Goal: Contribute content: Contribute content

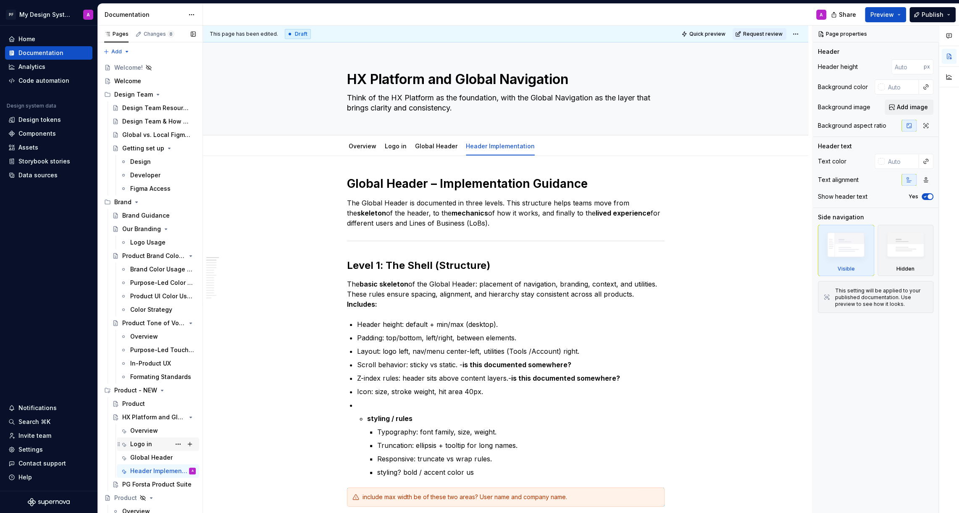
click at [147, 442] on div "Logo in" at bounding box center [141, 444] width 22 height 8
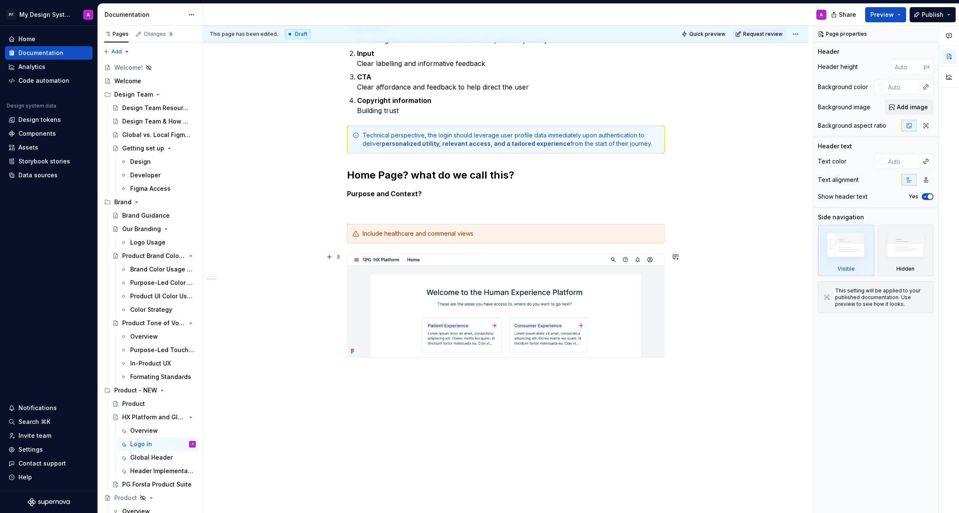
scroll to position [564, 0]
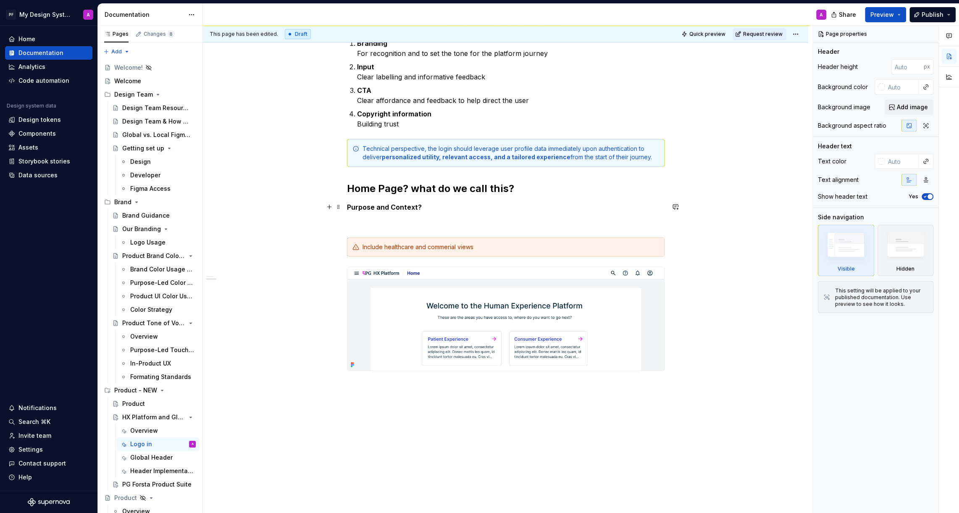
click at [424, 205] on p "Purpose and Context?" at bounding box center [506, 207] width 318 height 10
type textarea "*"
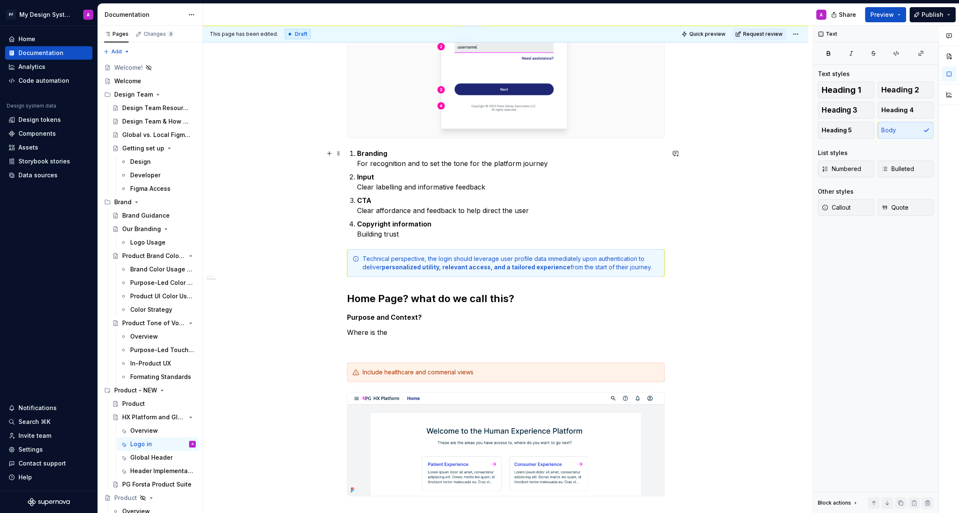
scroll to position [357, 0]
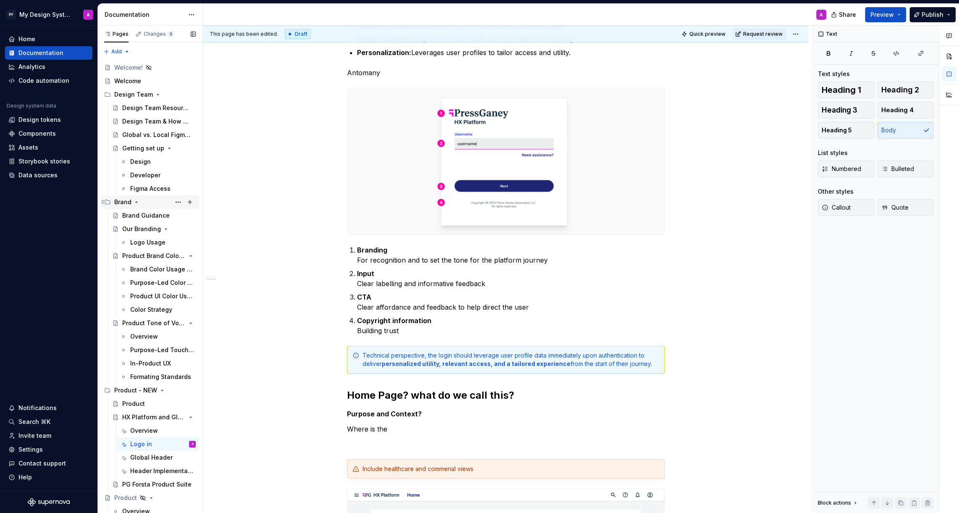
click at [143, 202] on div "Brand" at bounding box center [155, 202] width 82 height 12
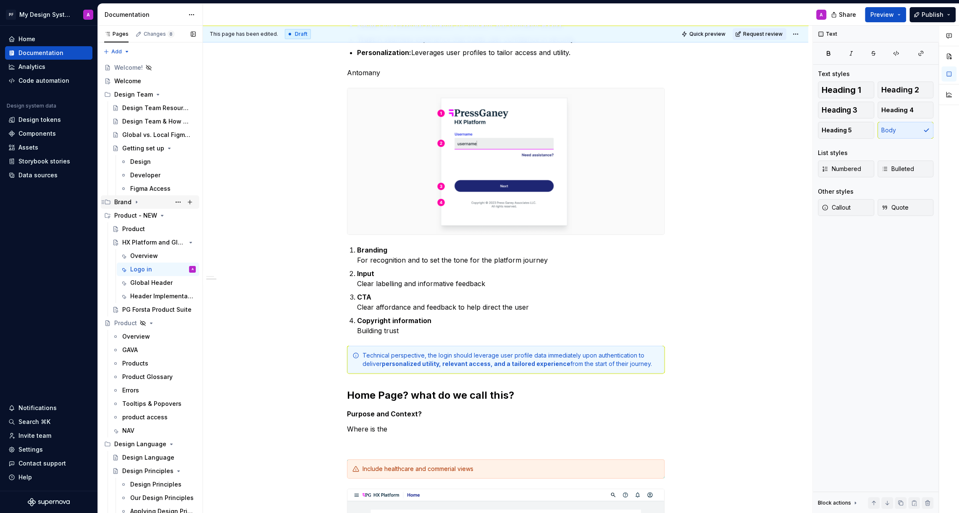
click at [137, 202] on icon "Page tree" at bounding box center [136, 202] width 7 height 7
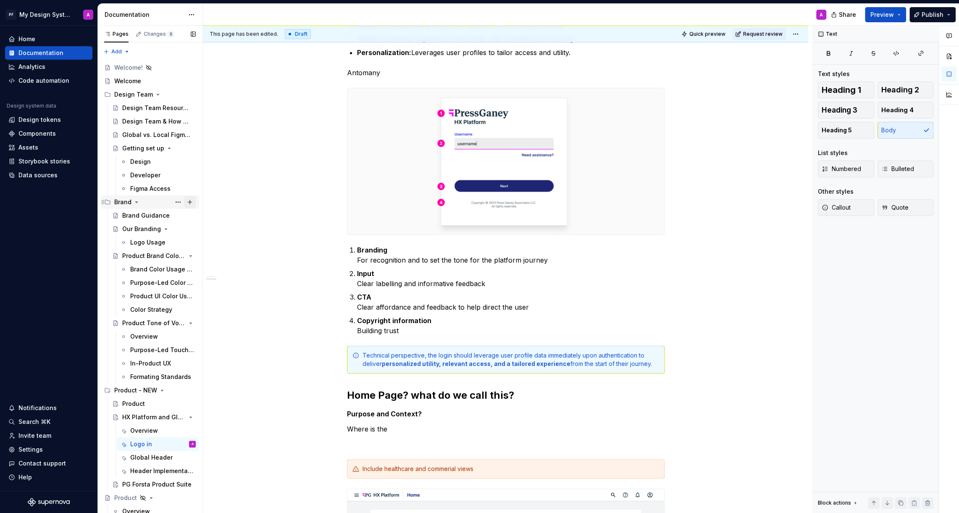
click at [193, 201] on button "Page tree" at bounding box center [190, 202] width 12 height 12
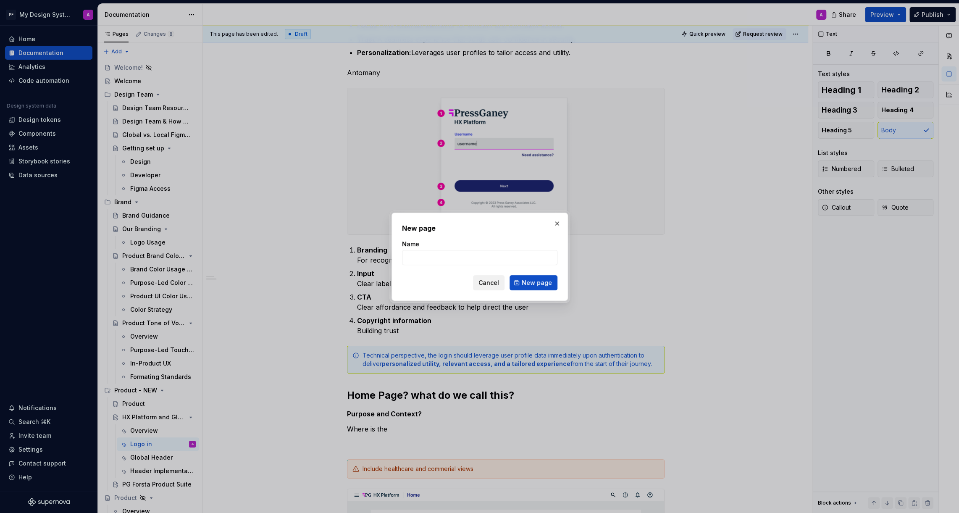
click at [487, 286] on span "Cancel" at bounding box center [489, 283] width 21 height 8
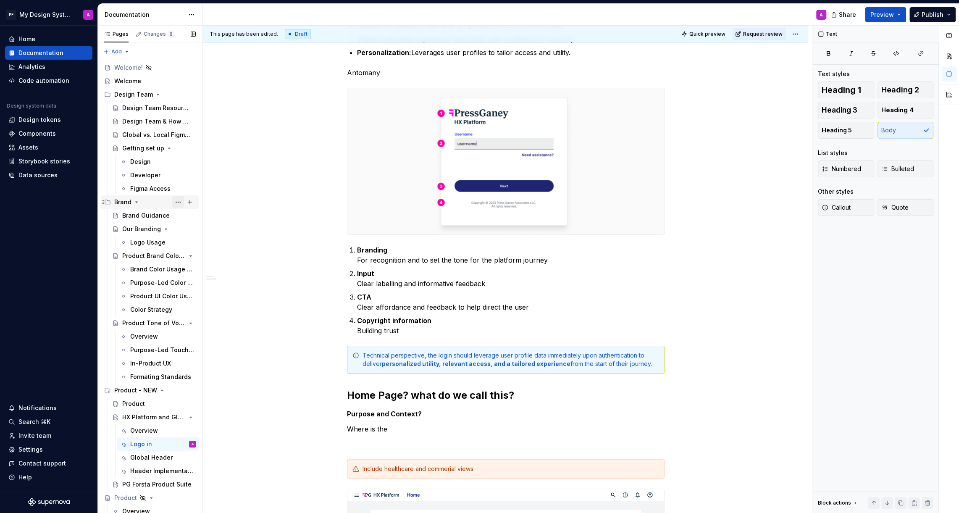
click at [178, 203] on button "Page tree" at bounding box center [178, 202] width 12 height 12
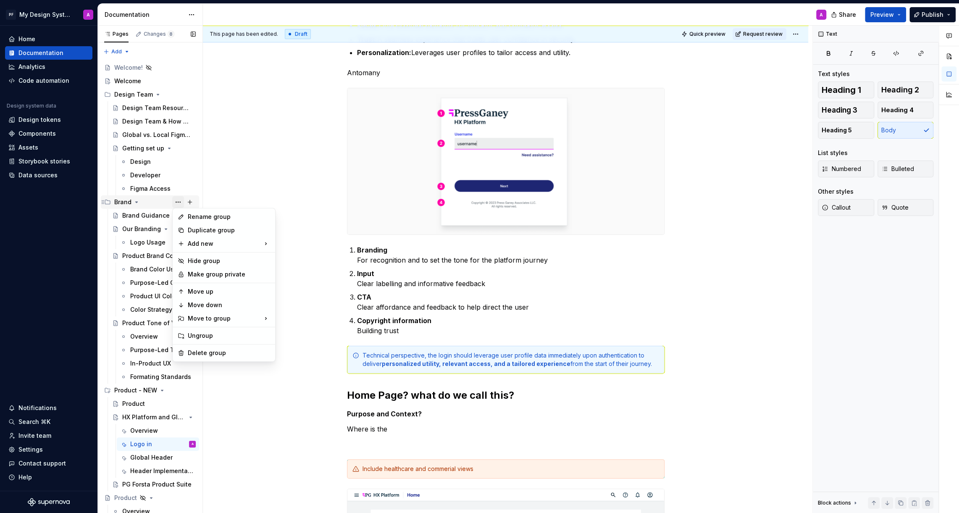
type textarea "*"
click at [297, 249] on div "New page" at bounding box center [316, 245] width 55 height 8
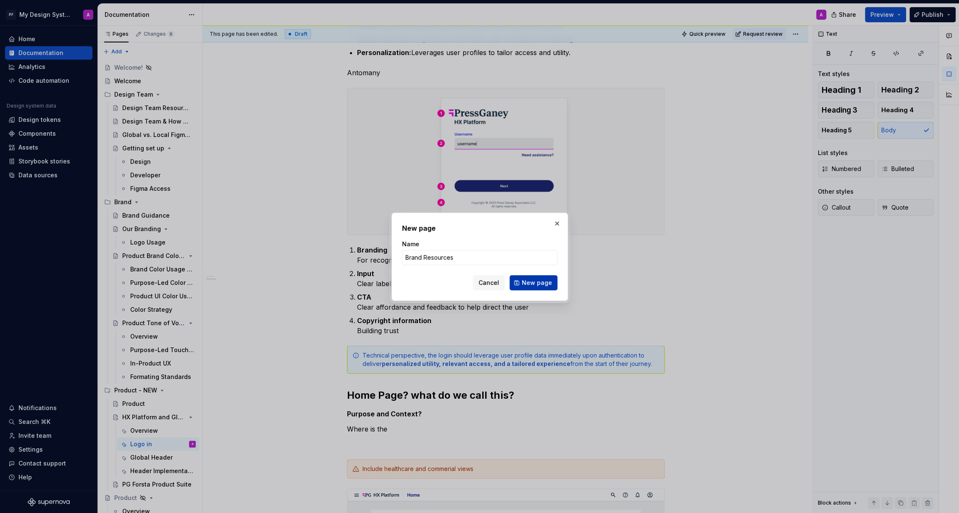
type input "Brand Resources"
click at [531, 281] on span "New page" at bounding box center [537, 283] width 30 height 8
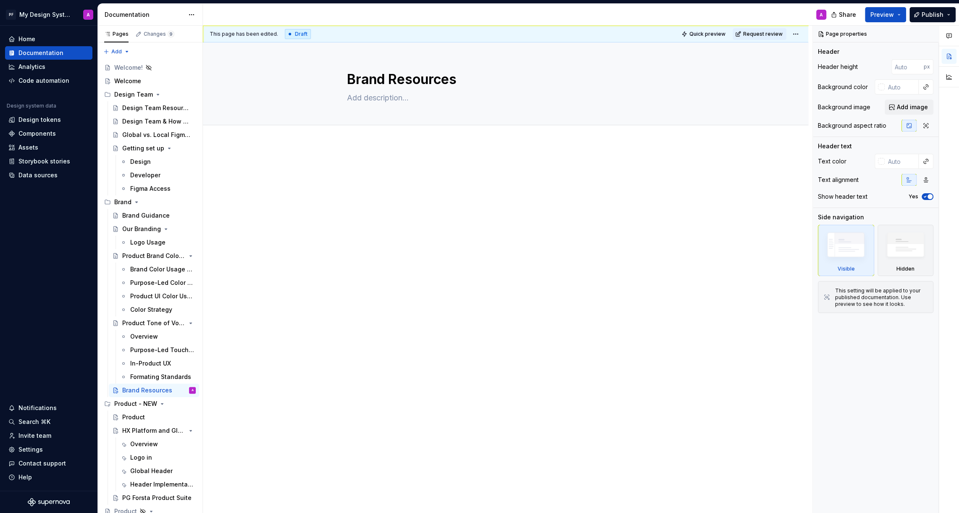
click at [361, 163] on div at bounding box center [505, 252] width 605 height 216
type textarea "*"
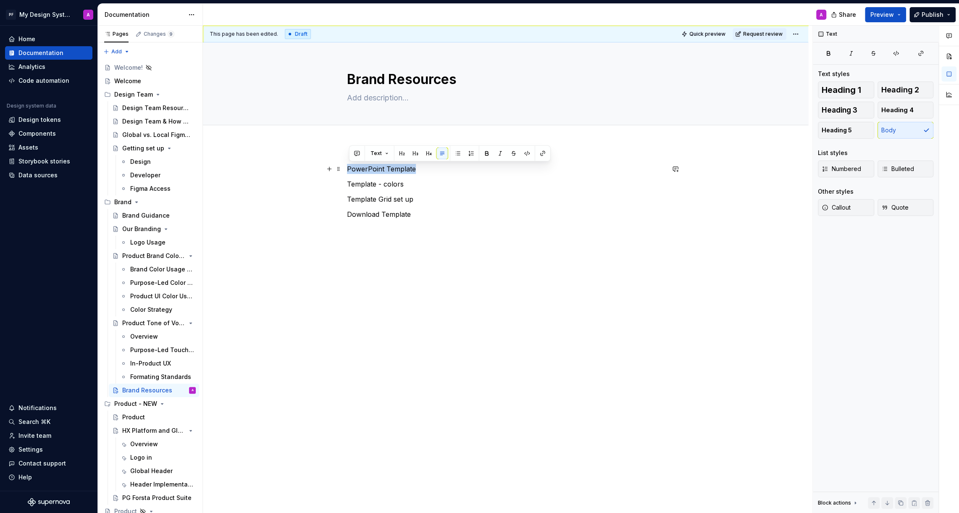
drag, startPoint x: 419, startPoint y: 167, endPoint x: 347, endPoint y: 166, distance: 71.9
click at [347, 166] on div "PowerPoint Template Template - colors Template Grid set up Download Template" at bounding box center [505, 263] width 605 height 239
click at [483, 153] on button "button" at bounding box center [487, 153] width 12 height 12
click at [419, 222] on div "PowerPoint Template Template - colors Template Grid set up Download Template" at bounding box center [506, 197] width 318 height 66
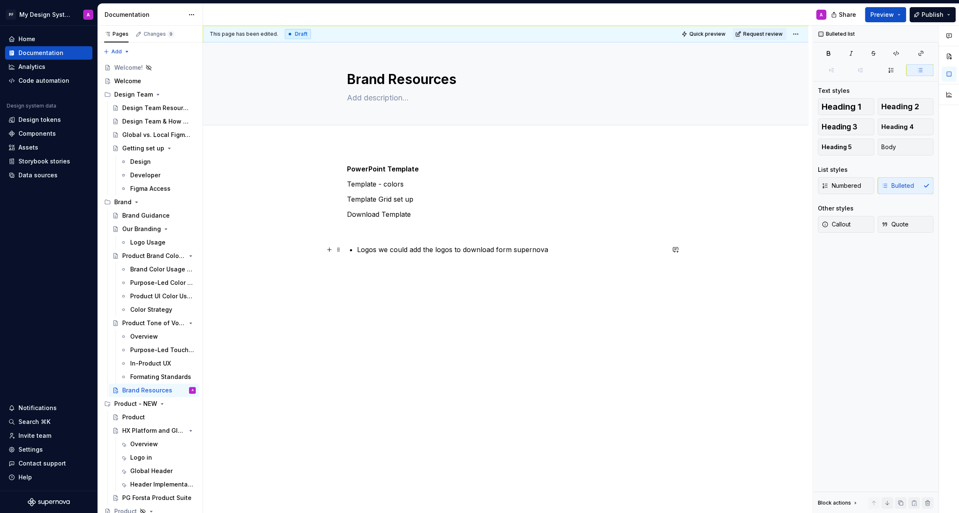
click at [359, 252] on p "Logos we could add the logos to download form supernova" at bounding box center [511, 250] width 308 height 10
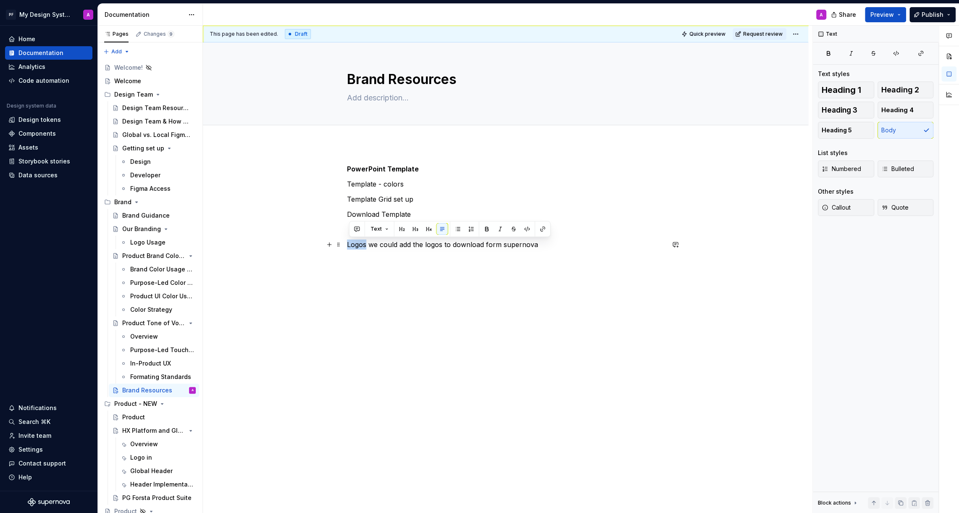
drag, startPoint x: 369, startPoint y: 245, endPoint x: 348, endPoint y: 245, distance: 20.6
click at [348, 245] on p "Logos we could add the logos to download form supernova" at bounding box center [506, 244] width 318 height 10
click at [483, 229] on button "button" at bounding box center [487, 229] width 12 height 12
click at [435, 279] on div "PowerPoint Template Template - colors Template Grid set up Download Template Lo…" at bounding box center [505, 279] width 605 height 270
click at [331, 261] on button "button" at bounding box center [329, 260] width 12 height 12
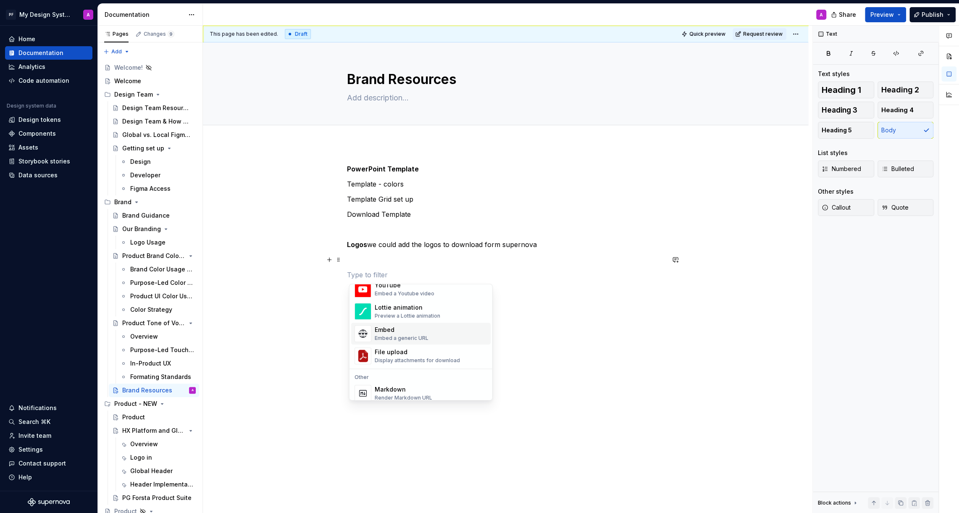
scroll to position [492, 0]
click at [416, 334] on div "Display attachments for download" at bounding box center [417, 334] width 85 height 7
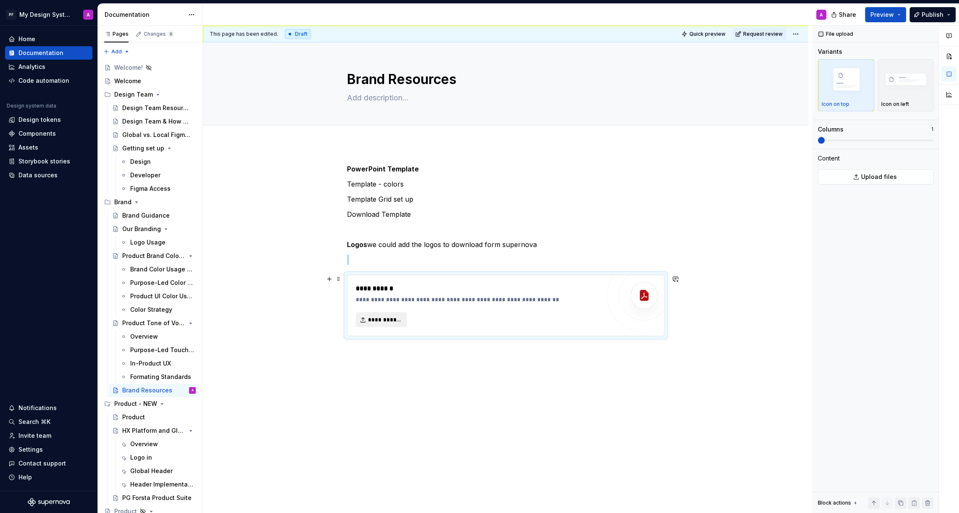
click at [389, 320] on span "**********" at bounding box center [385, 320] width 34 height 8
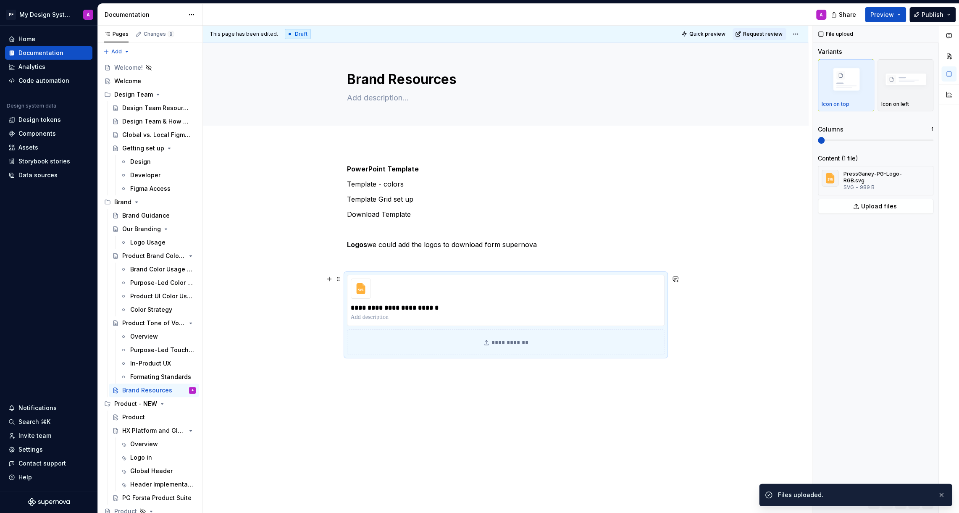
click at [514, 338] on div "**********" at bounding box center [506, 342] width 318 height 26
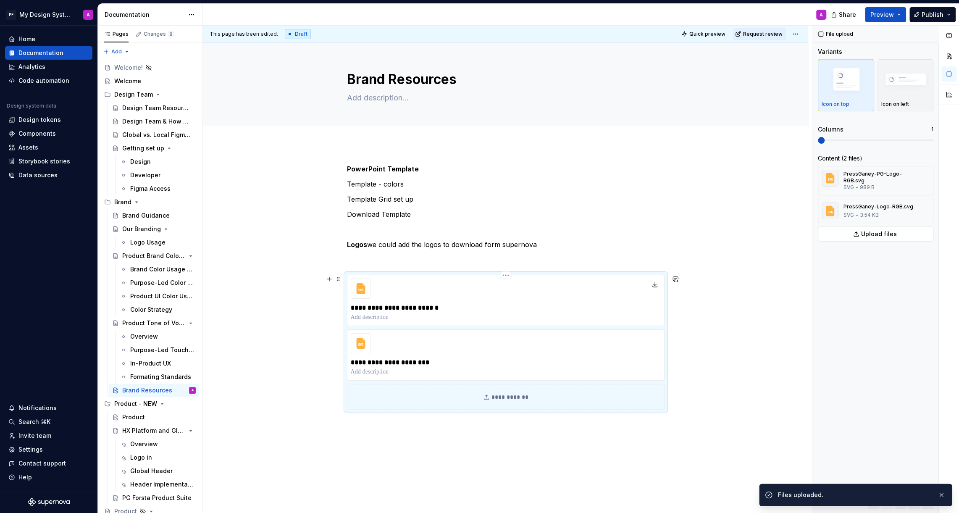
click at [418, 288] on div "**********" at bounding box center [506, 300] width 318 height 51
click at [466, 306] on p "**********" at bounding box center [506, 308] width 310 height 10
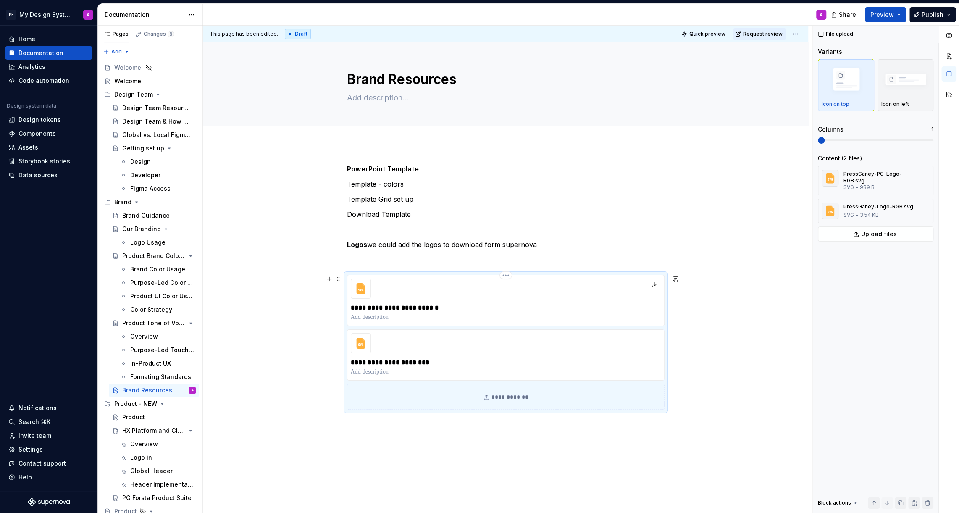
click at [401, 317] on p at bounding box center [506, 317] width 310 height 8
click at [908, 74] on img "button" at bounding box center [905, 80] width 49 height 33
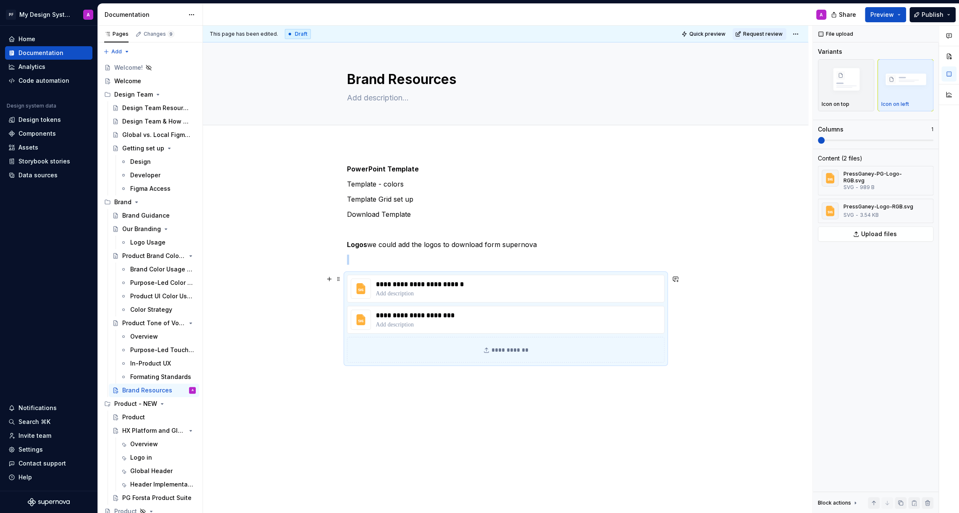
click at [794, 321] on div "**********" at bounding box center [505, 335] width 605 height 383
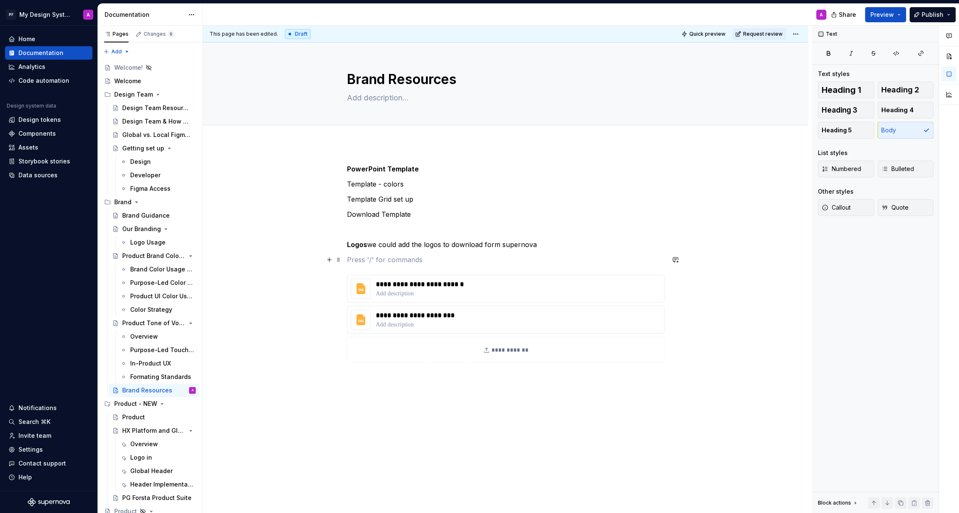
click at [417, 262] on p at bounding box center [506, 260] width 318 height 10
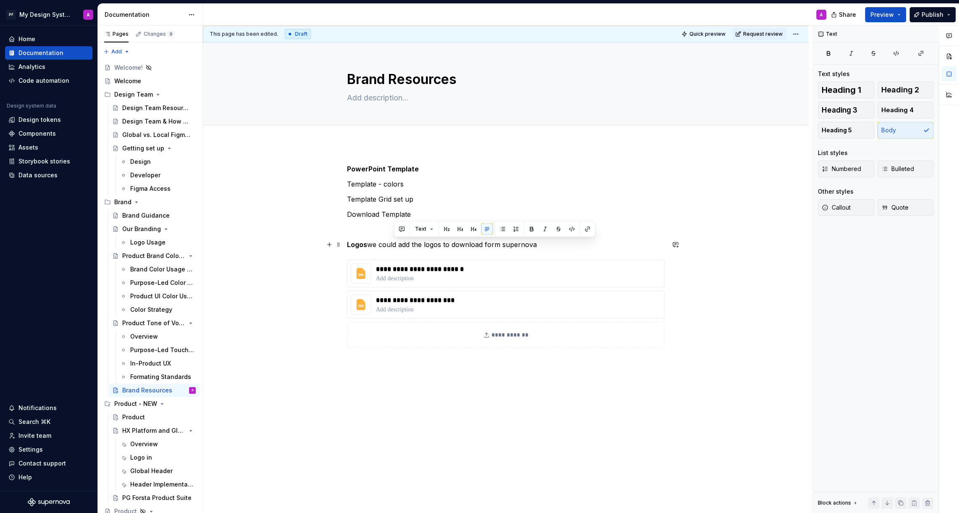
drag, startPoint x: 546, startPoint y: 240, endPoint x: 392, endPoint y: 240, distance: 154.2
click at [392, 240] on p "Logos we could add the logos to download form supernova" at bounding box center [506, 244] width 318 height 10
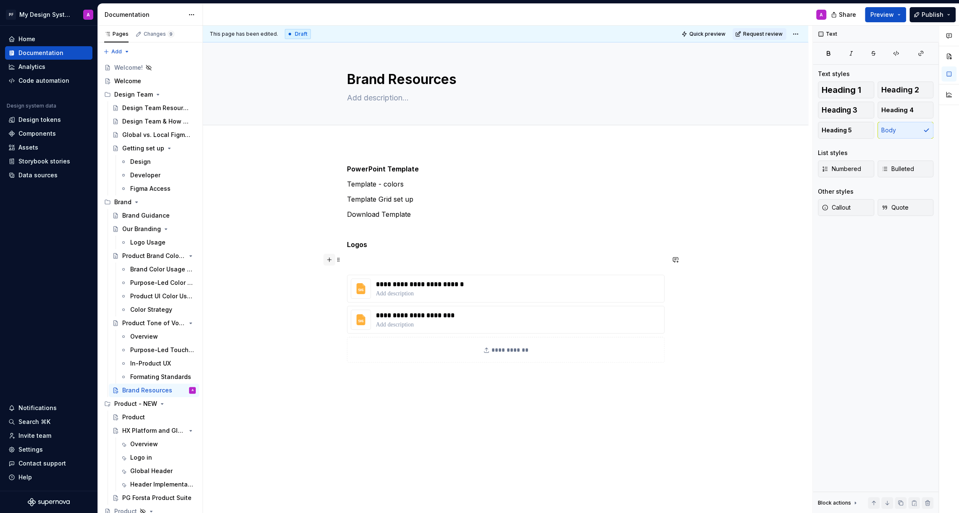
click at [329, 258] on button "button" at bounding box center [329, 260] width 12 height 12
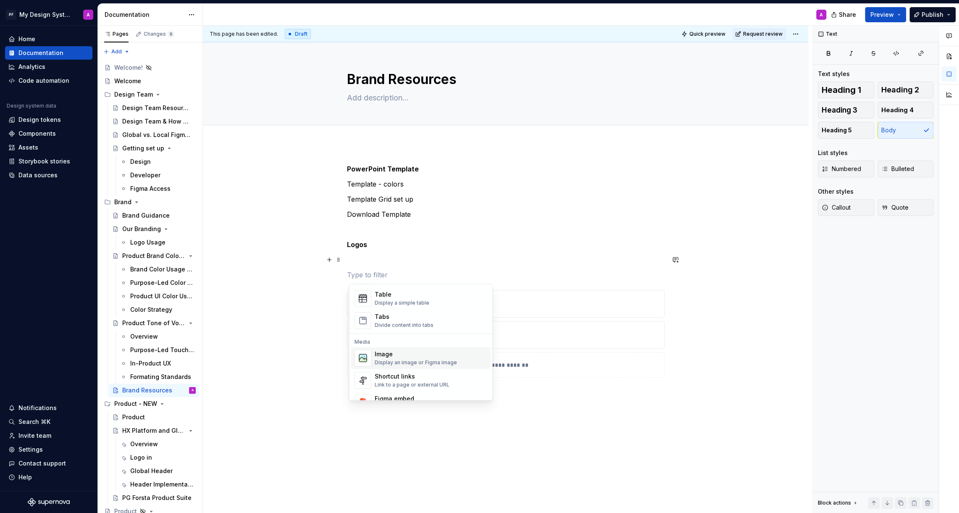
scroll to position [283, 0]
click at [426, 324] on div "Display a simple table" at bounding box center [402, 327] width 55 height 7
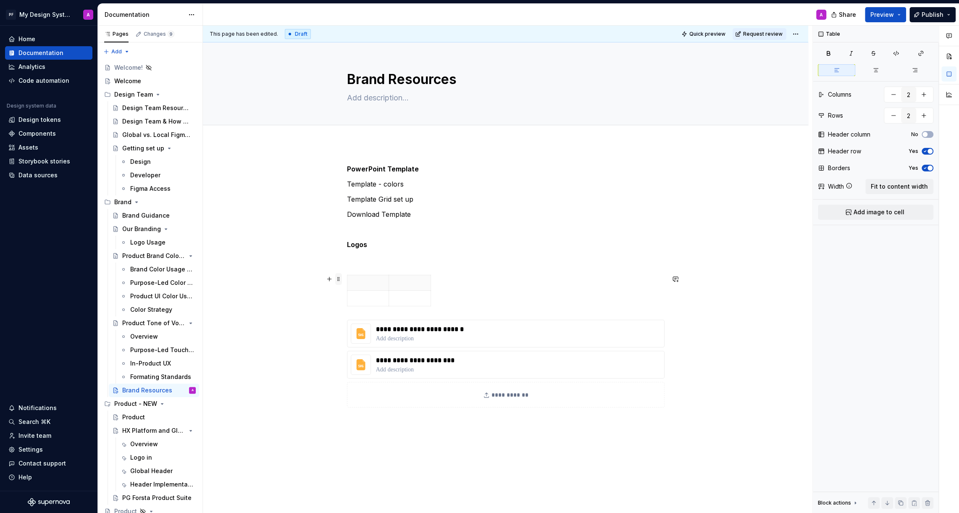
click at [341, 278] on span at bounding box center [338, 279] width 7 height 12
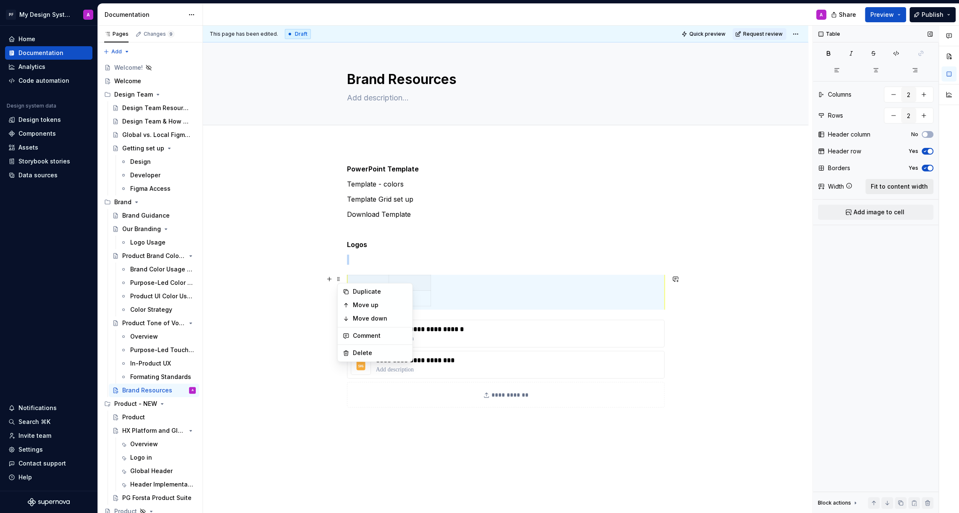
click at [880, 184] on span "Fit to content width" at bounding box center [899, 186] width 57 height 8
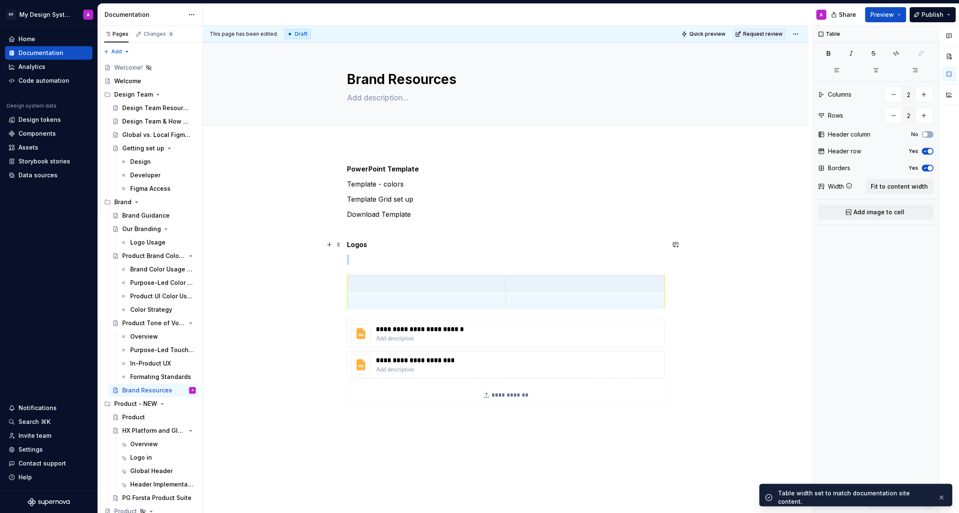
click at [773, 247] on div "**********" at bounding box center [505, 358] width 605 height 428
click at [744, 355] on div "**********" at bounding box center [505, 358] width 605 height 428
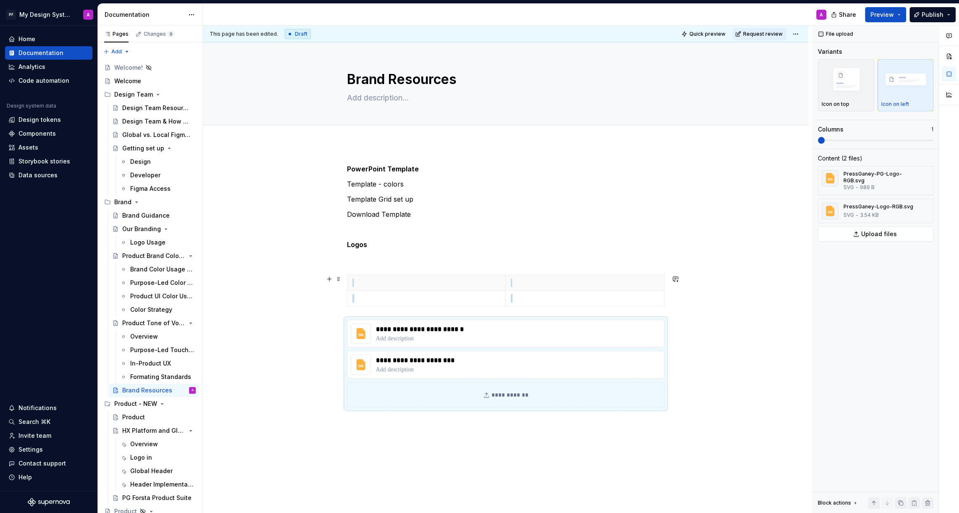
click at [747, 302] on div "**********" at bounding box center [505, 358] width 605 height 428
type textarea "*"
click at [342, 281] on span at bounding box center [338, 279] width 7 height 12
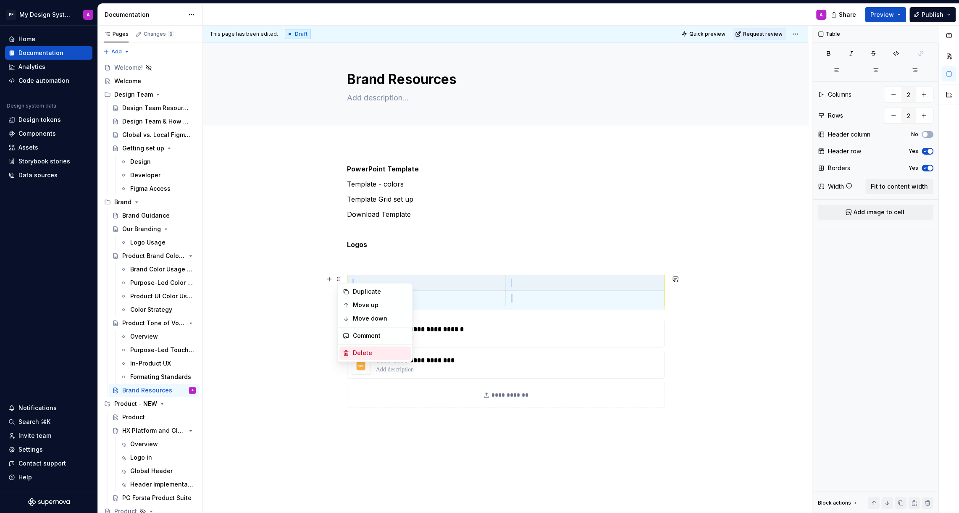
click at [377, 349] on div "Delete" at bounding box center [380, 353] width 55 height 8
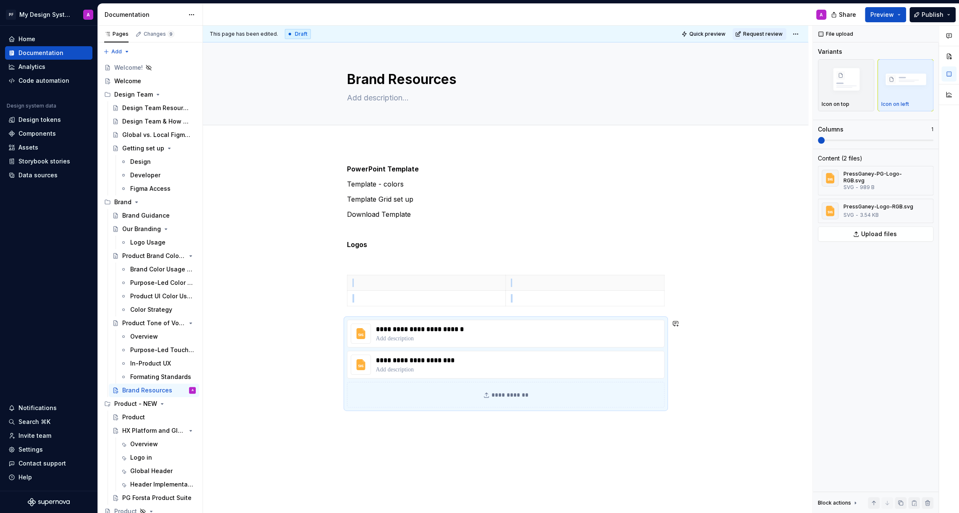
click at [751, 394] on div "**********" at bounding box center [505, 358] width 605 height 428
click at [348, 280] on html "PF My Design System A Home Documentation Analytics Code automation Design syste…" at bounding box center [479, 256] width 959 height 513
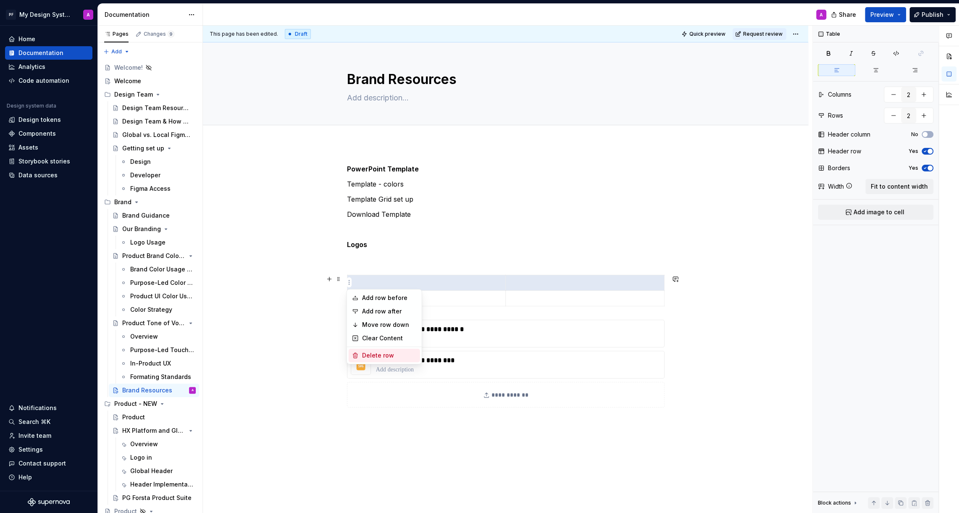
click at [388, 352] on div "Delete row" at bounding box center [389, 355] width 55 height 8
type input "1"
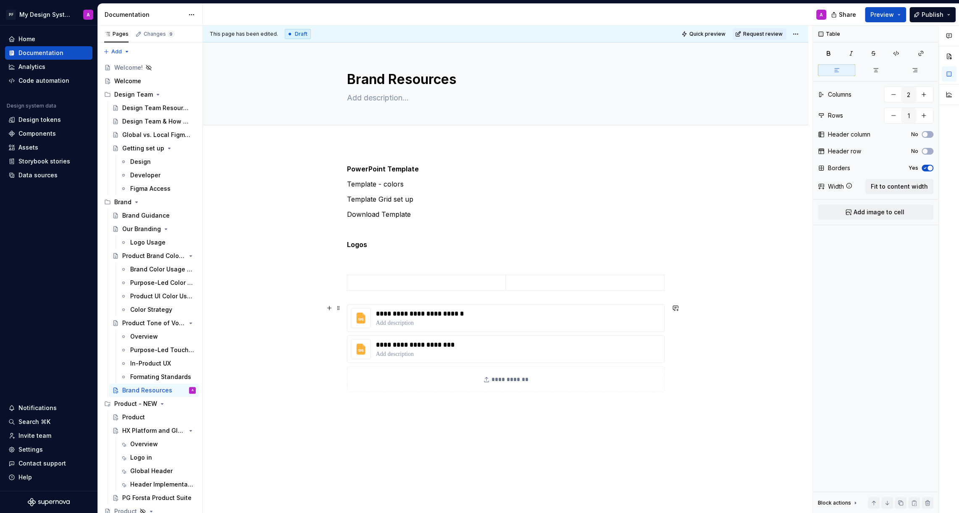
click at [766, 360] on div "**********" at bounding box center [505, 350] width 605 height 413
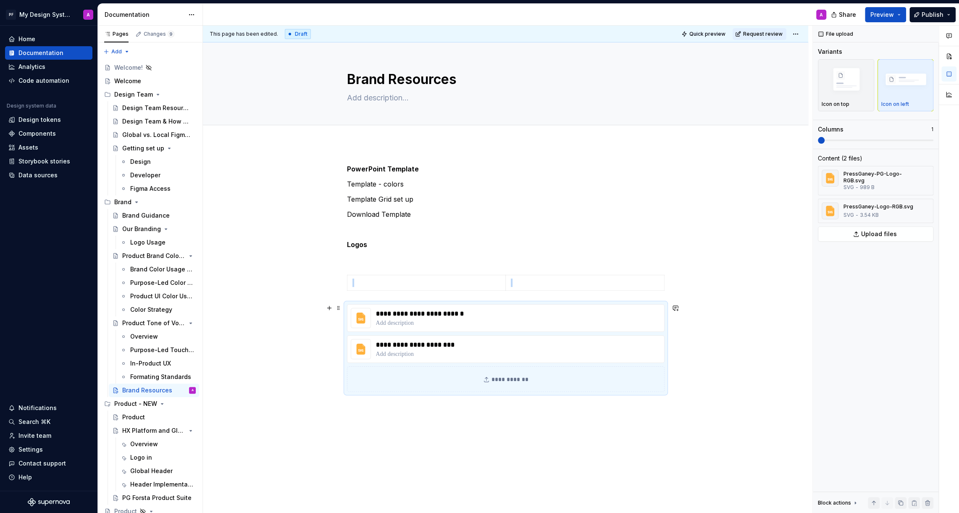
click at [762, 390] on div "**********" at bounding box center [505, 350] width 605 height 413
click at [349, 242] on strong "Logos" at bounding box center [357, 244] width 20 height 8
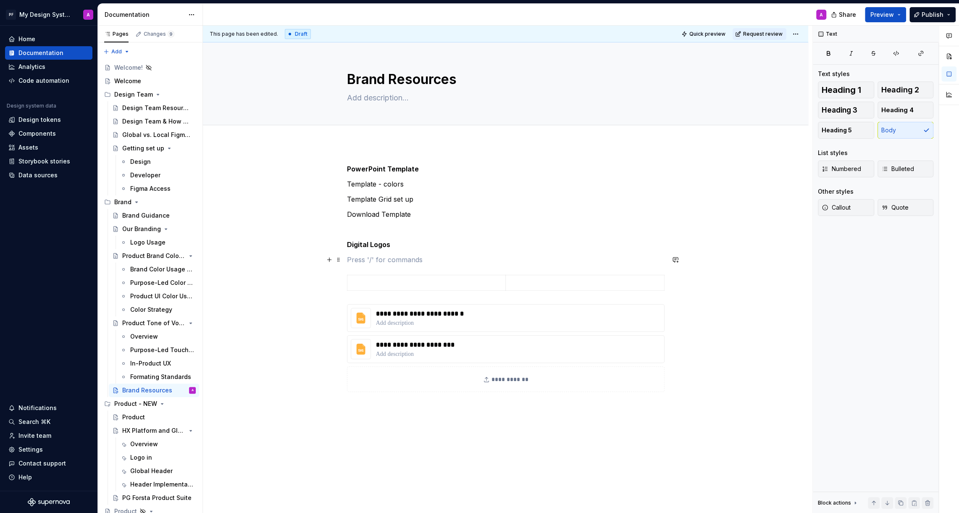
click at [370, 261] on p at bounding box center [506, 260] width 318 height 10
click at [373, 283] on p at bounding box center [426, 283] width 148 height 8
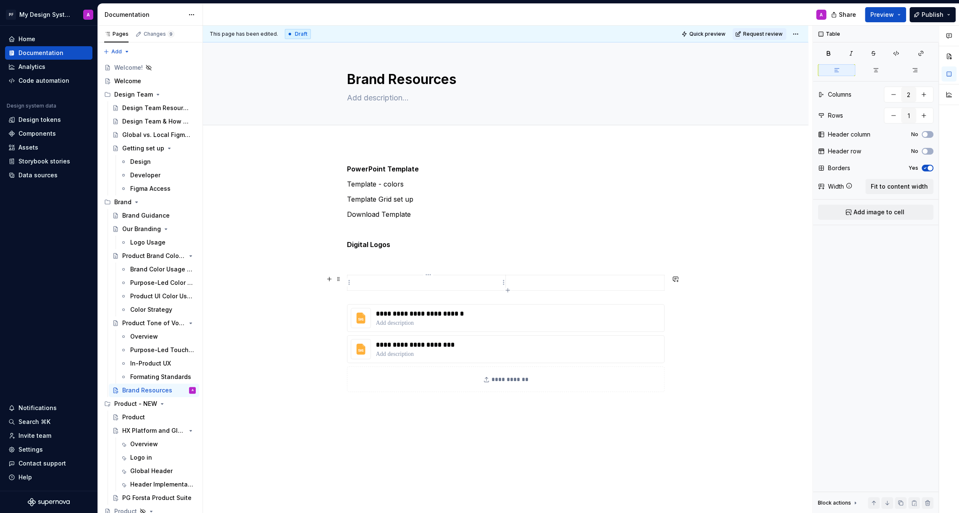
click at [400, 279] on p at bounding box center [426, 283] width 148 height 8
click at [876, 210] on span "Add image to cell" at bounding box center [879, 212] width 51 height 8
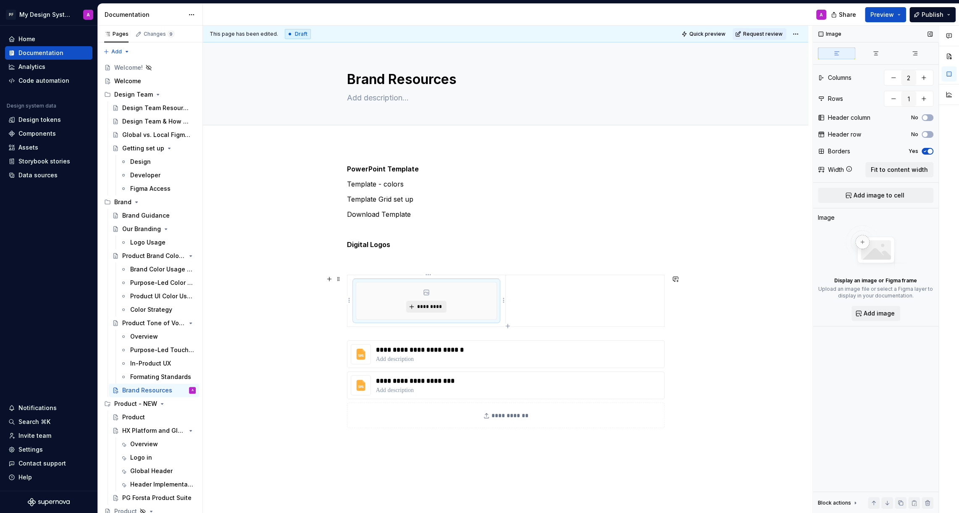
click at [427, 305] on span "*********" at bounding box center [430, 306] width 26 height 7
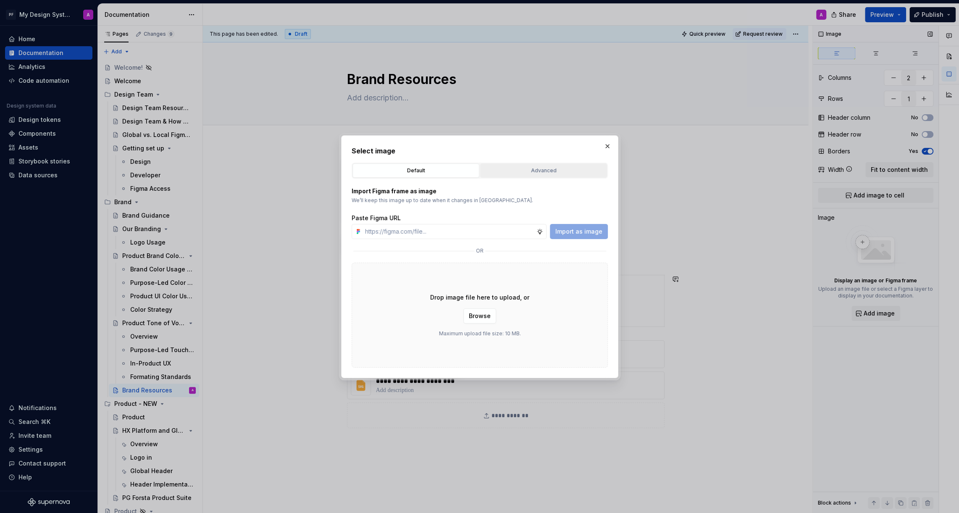
click at [534, 169] on div "Advanced" at bounding box center [543, 170] width 121 height 8
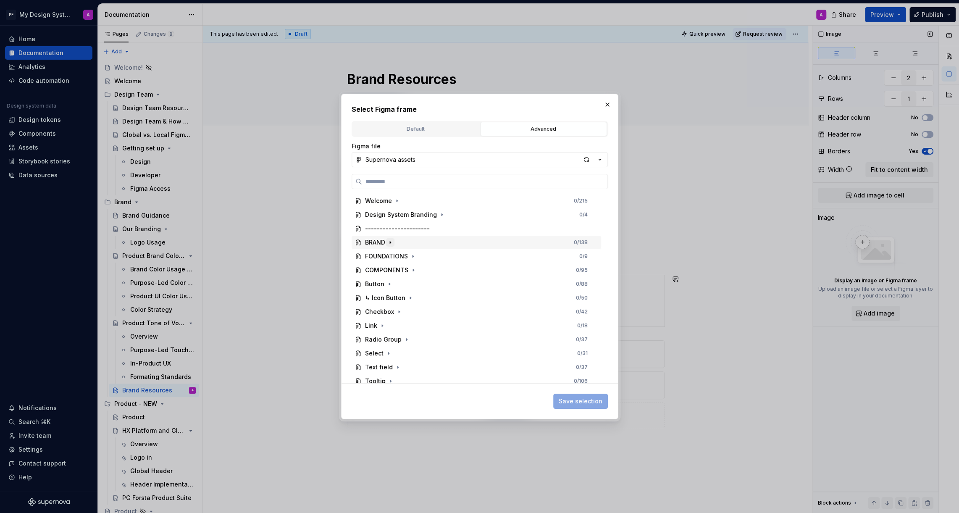
click at [389, 241] on icon "button" at bounding box center [390, 242] width 7 height 7
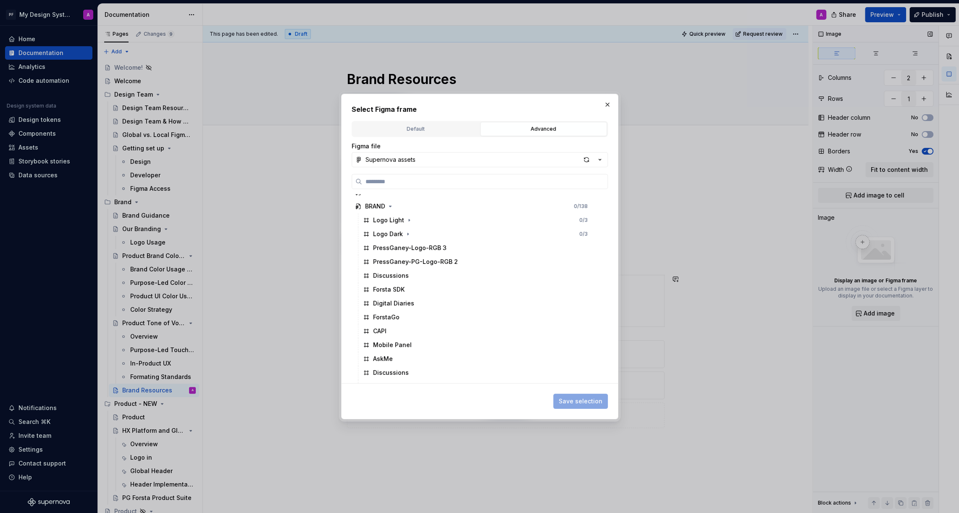
scroll to position [5, 0]
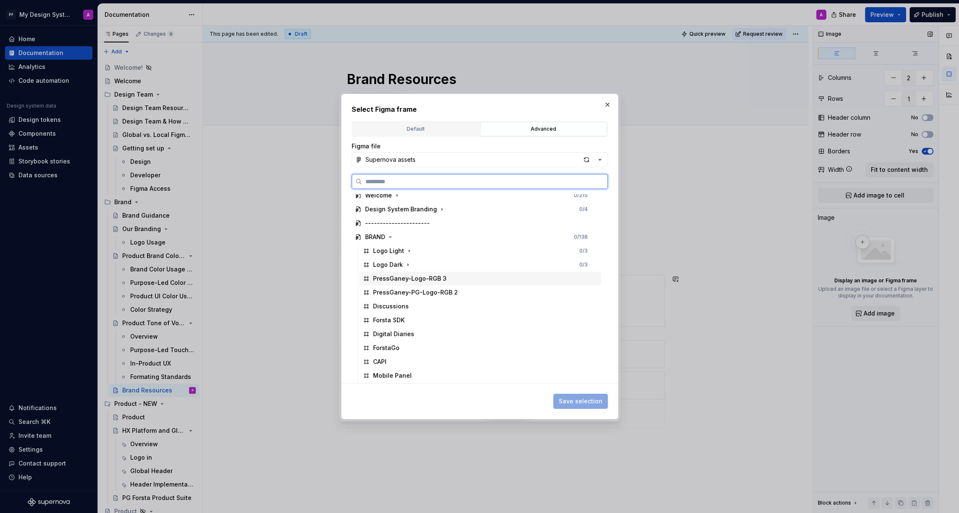
click at [427, 281] on div "PressGaney-Logo-RGB 3" at bounding box center [410, 278] width 74 height 8
click at [567, 401] on span "Save selection" at bounding box center [581, 401] width 44 height 8
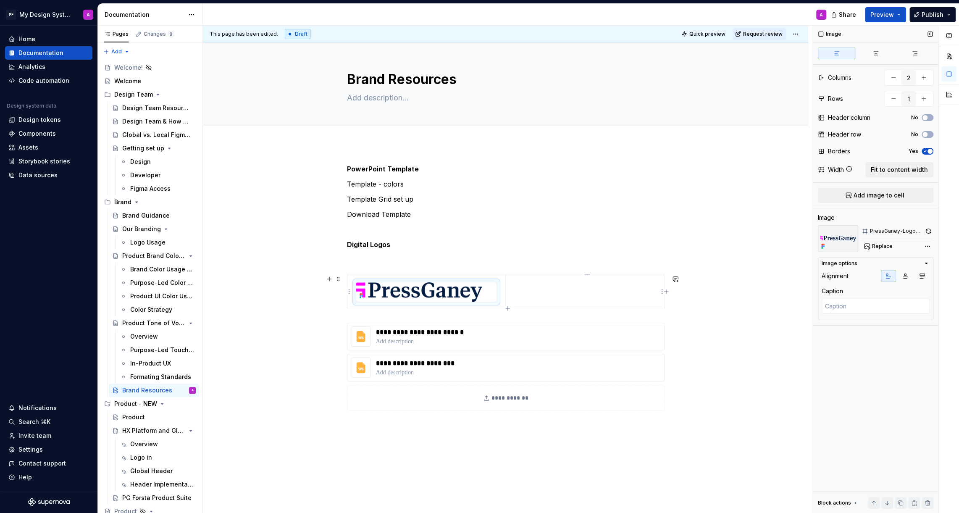
click at [568, 296] on td at bounding box center [585, 292] width 158 height 34
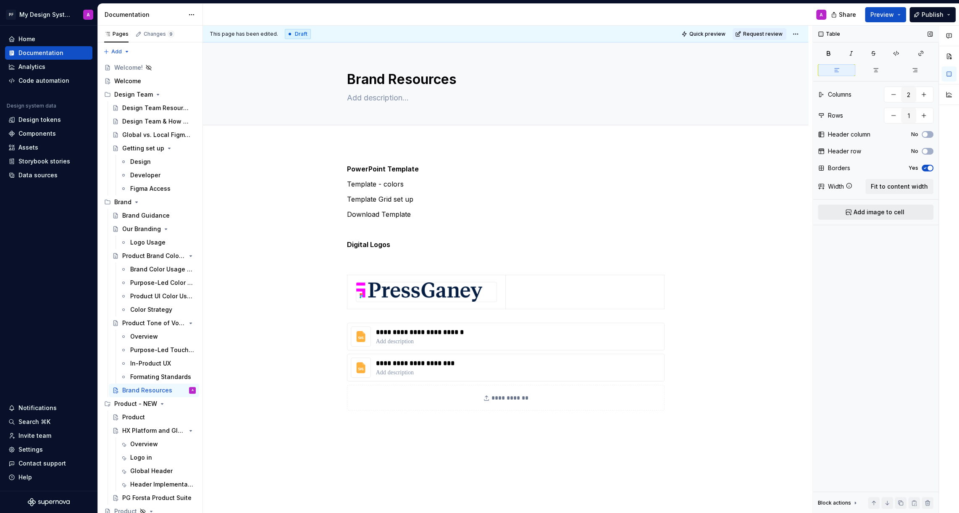
click at [853, 214] on button "Add image to cell" at bounding box center [876, 212] width 116 height 15
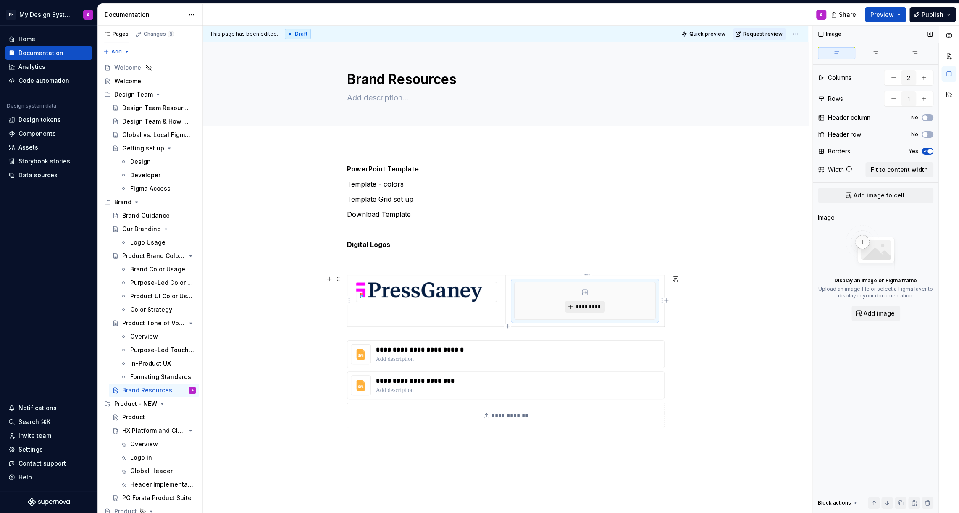
click at [599, 303] on span "*********" at bounding box center [589, 306] width 26 height 7
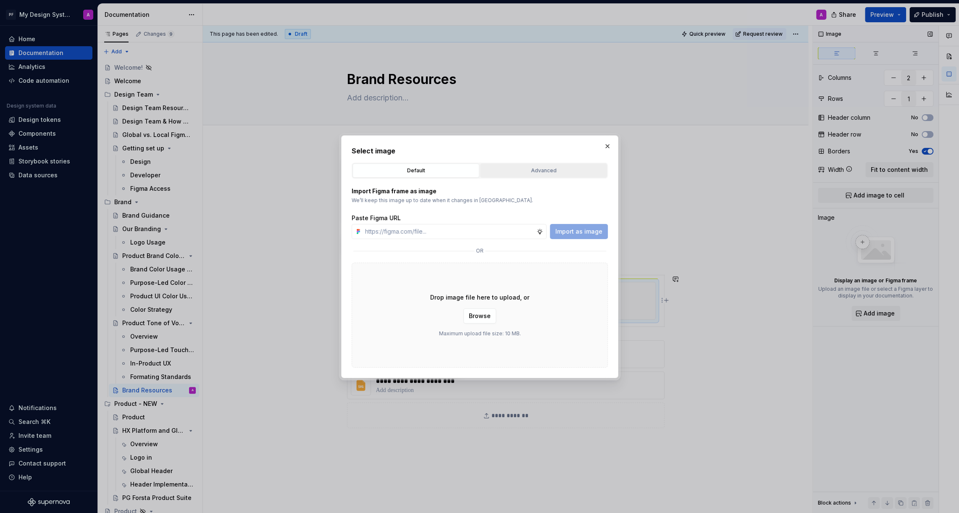
click at [543, 173] on div "Advanced" at bounding box center [543, 170] width 121 height 8
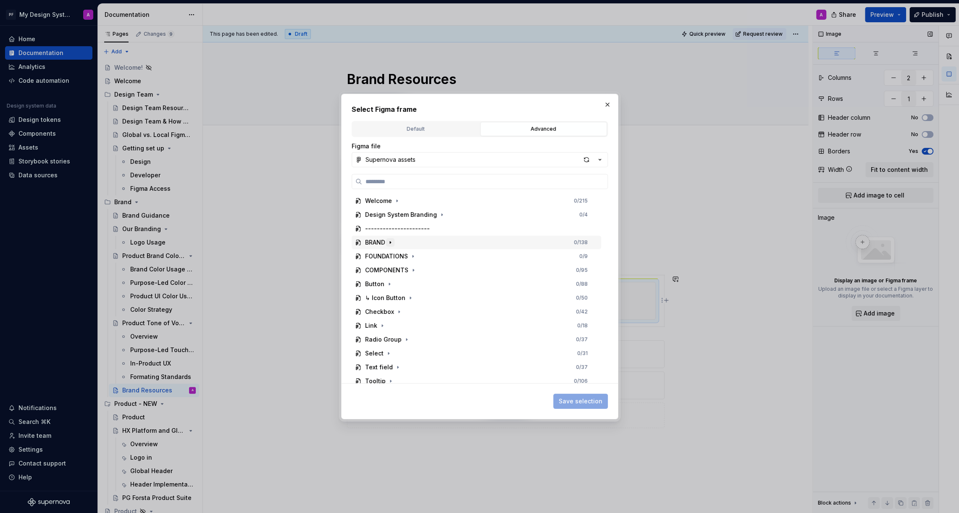
click at [392, 242] on icon "button" at bounding box center [390, 242] width 7 height 7
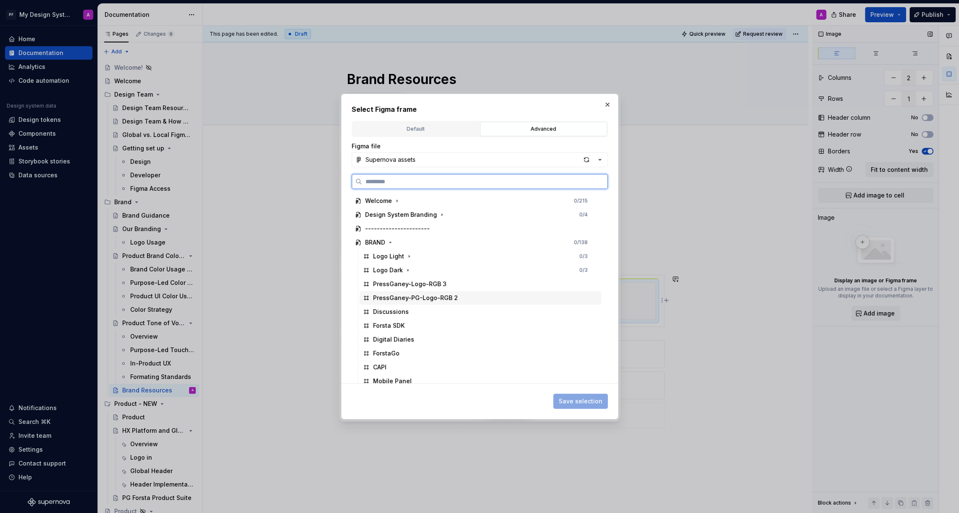
click at [434, 299] on div "PressGaney-PG-Logo-RGB 2" at bounding box center [415, 298] width 85 height 8
click at [577, 399] on span "Save selection" at bounding box center [581, 401] width 44 height 8
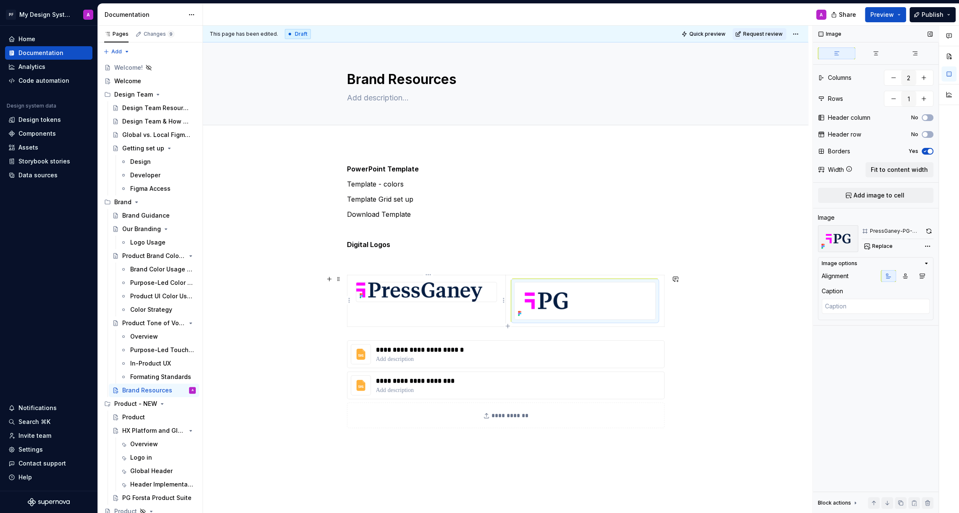
click at [492, 308] on td at bounding box center [426, 301] width 159 height 52
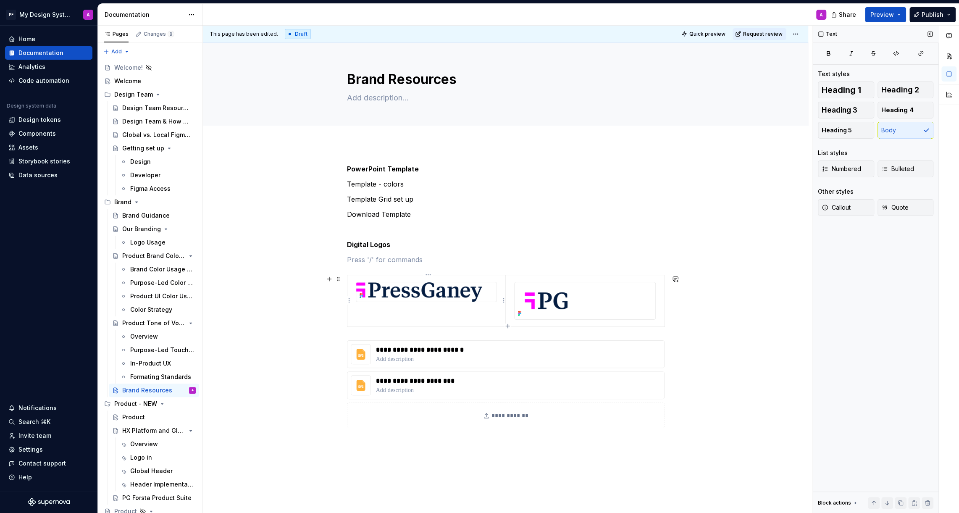
click at [370, 289] on img at bounding box center [419, 291] width 126 height 19
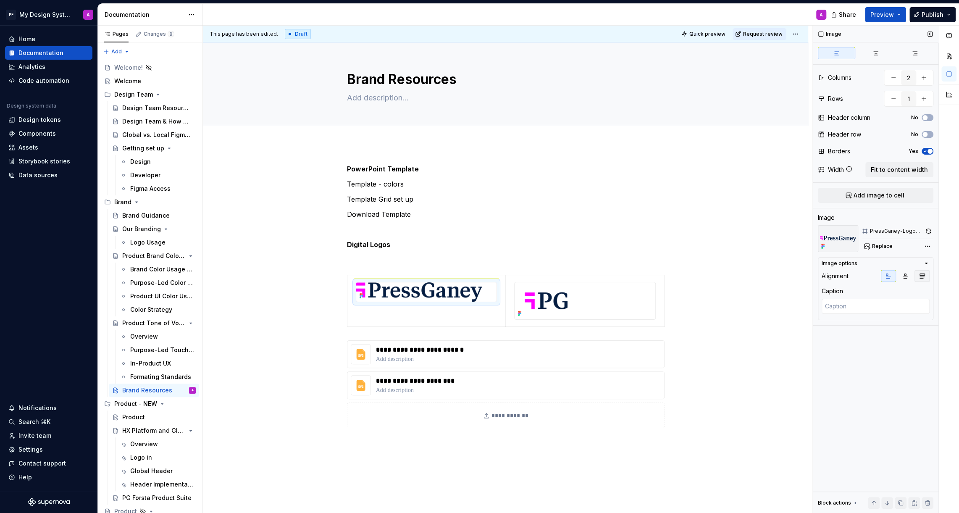
click at [920, 273] on icon "button" at bounding box center [922, 276] width 7 height 7
click at [619, 302] on div at bounding box center [585, 300] width 141 height 37
click at [923, 274] on icon "button" at bounding box center [922, 276] width 5 height 5
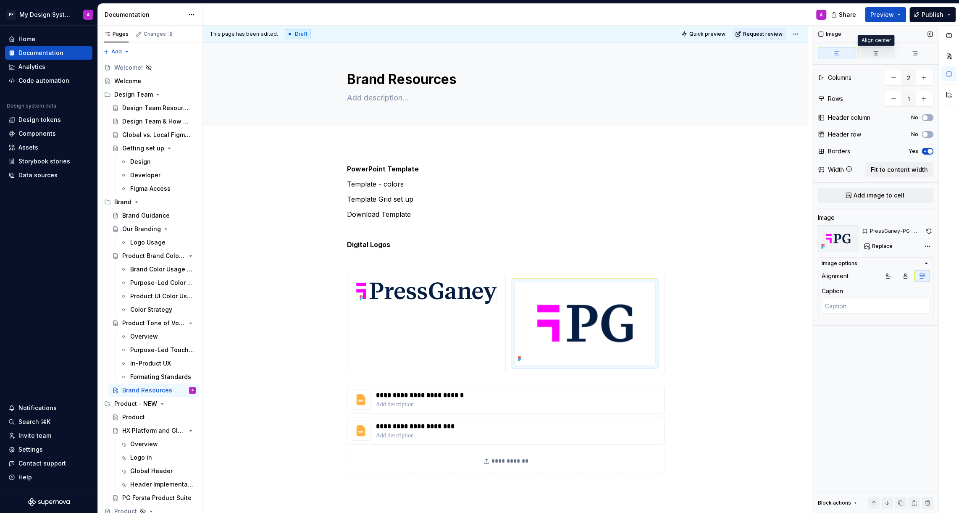
click at [874, 50] on icon "button" at bounding box center [876, 53] width 7 height 7
click at [624, 311] on img at bounding box center [585, 323] width 141 height 82
click at [907, 276] on icon "button" at bounding box center [905, 276] width 7 height 7
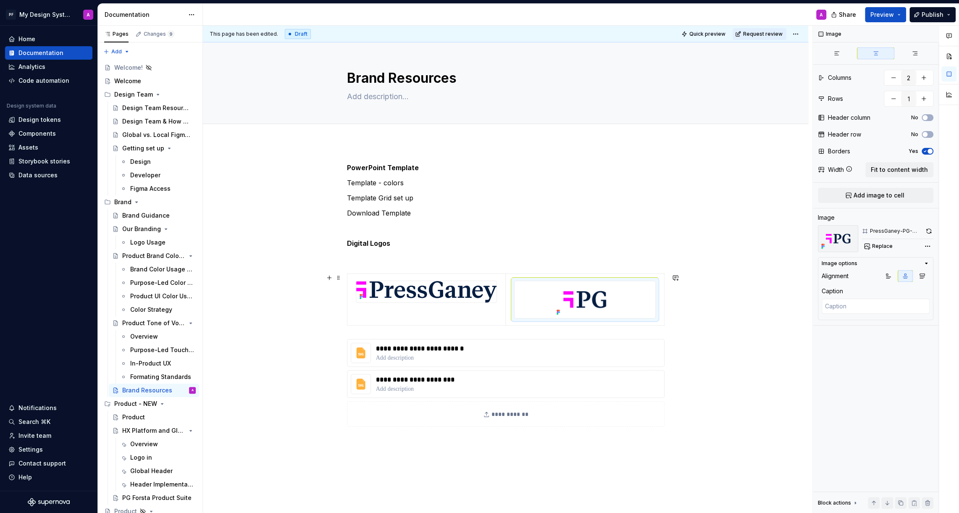
scroll to position [0, 0]
click at [708, 355] on div "**********" at bounding box center [505, 368] width 605 height 449
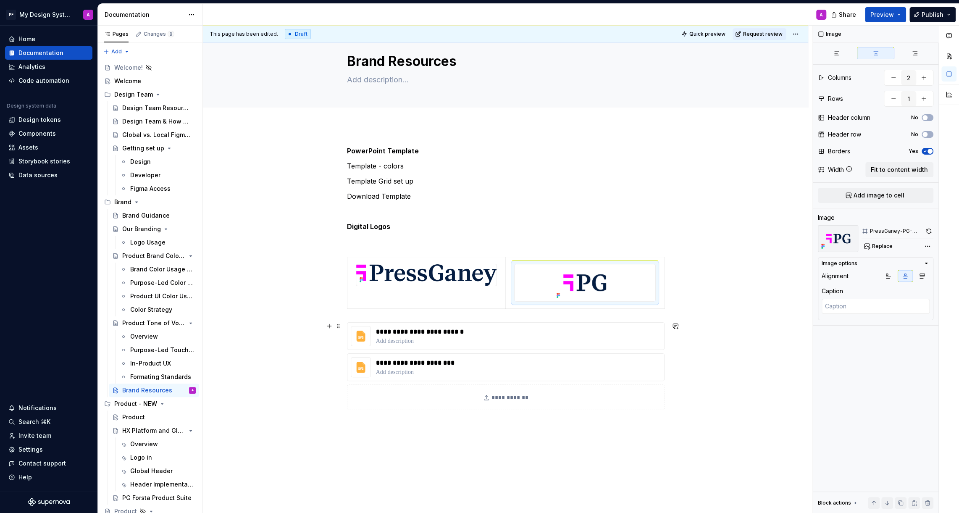
scroll to position [10, 0]
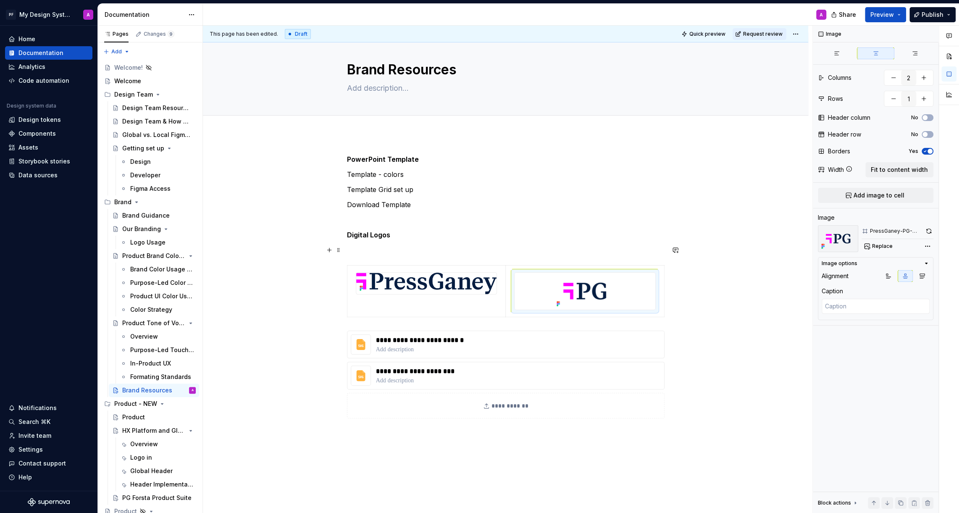
click at [379, 249] on p at bounding box center [506, 250] width 318 height 10
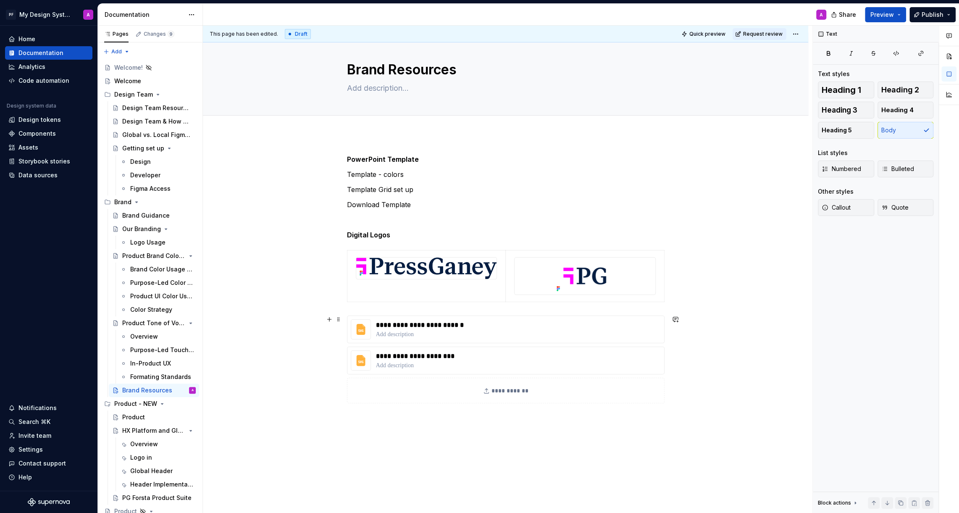
scroll to position [0, 0]
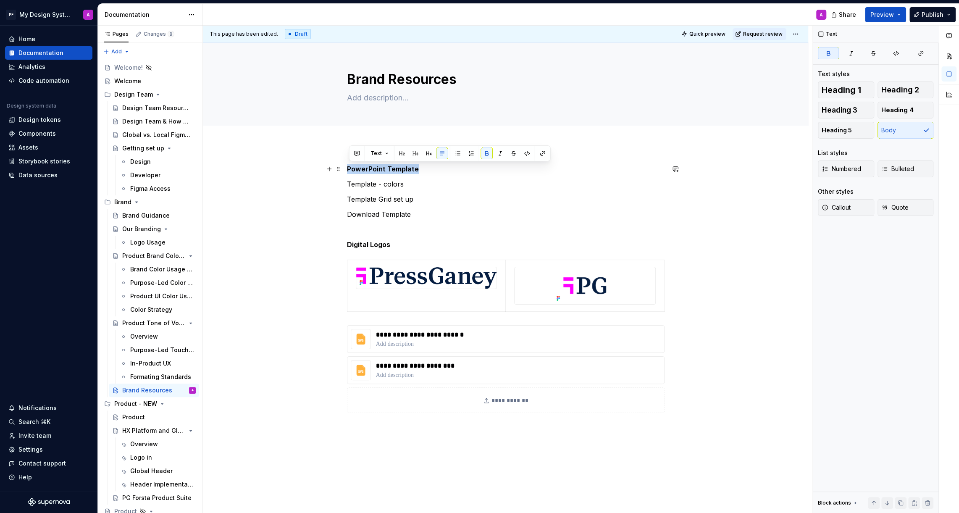
drag, startPoint x: 420, startPoint y: 168, endPoint x: 350, endPoint y: 166, distance: 69.8
click at [350, 166] on p "PowerPoint Template" at bounding box center [506, 169] width 318 height 10
click at [417, 154] on button "button" at bounding box center [416, 153] width 12 height 12
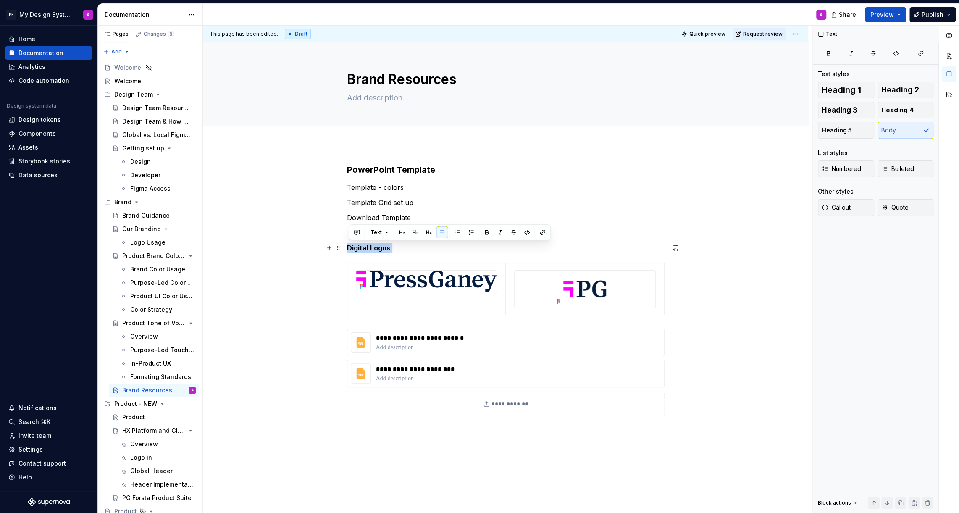
drag, startPoint x: 399, startPoint y: 248, endPoint x: 349, endPoint y: 248, distance: 49.6
click at [349, 248] on p "Digital Logos" at bounding box center [506, 248] width 318 height 10
click at [414, 234] on button "button" at bounding box center [416, 232] width 12 height 12
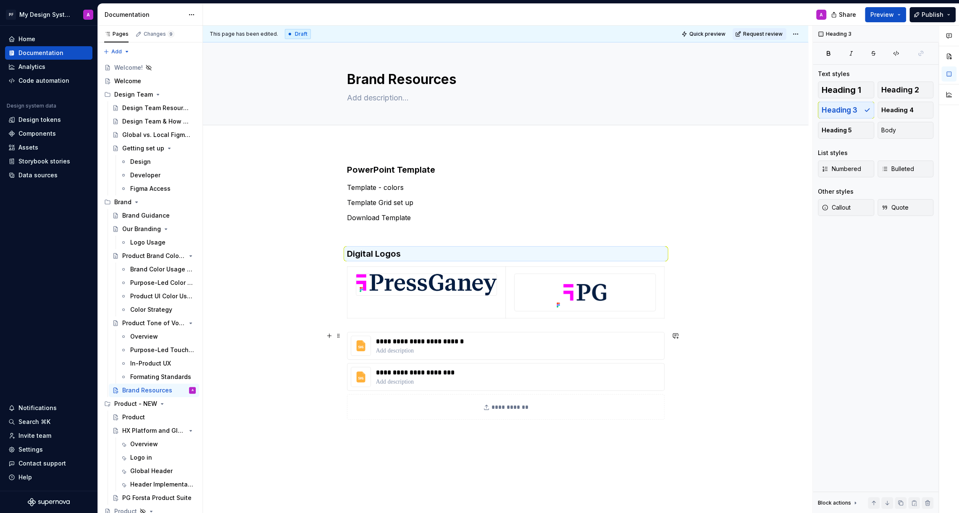
click at [421, 418] on div "**********" at bounding box center [506, 376] width 318 height 88
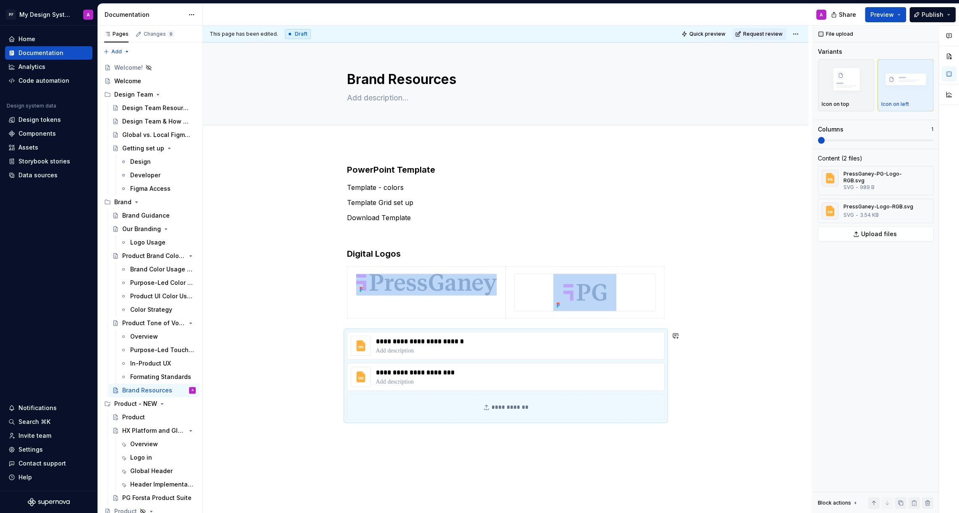
click at [397, 442] on div "**********" at bounding box center [505, 364] width 605 height 440
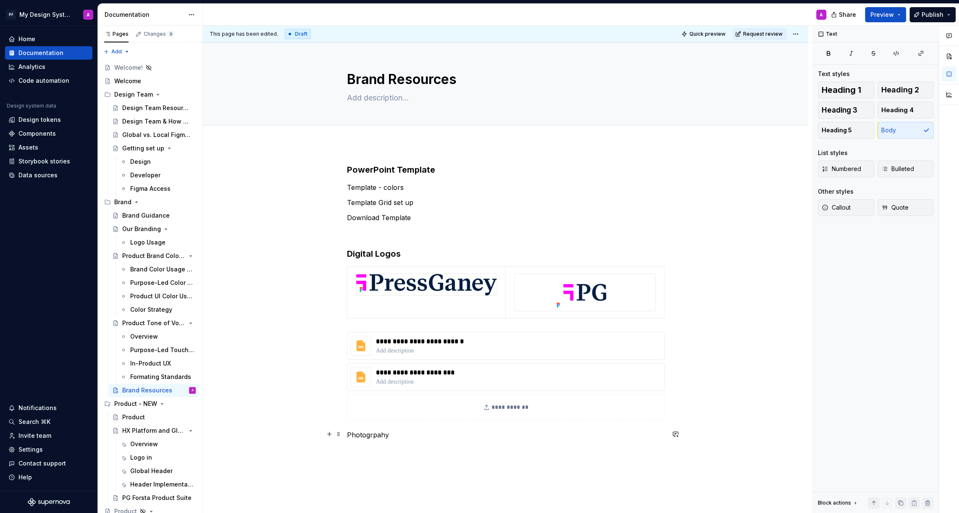
click at [374, 434] on p "Photogrpahy" at bounding box center [506, 435] width 318 height 10
drag, startPoint x: 399, startPoint y: 435, endPoint x: 347, endPoint y: 434, distance: 51.7
click at [347, 434] on div "**********" at bounding box center [505, 374] width 605 height 460
click at [426, 415] on button "button" at bounding box center [429, 419] width 12 height 12
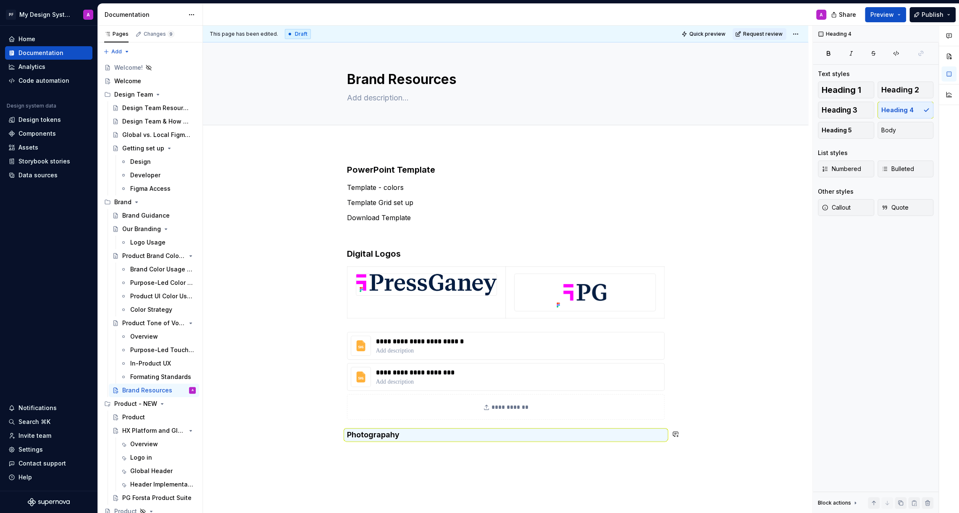
click at [426, 466] on div "**********" at bounding box center [505, 374] width 605 height 460
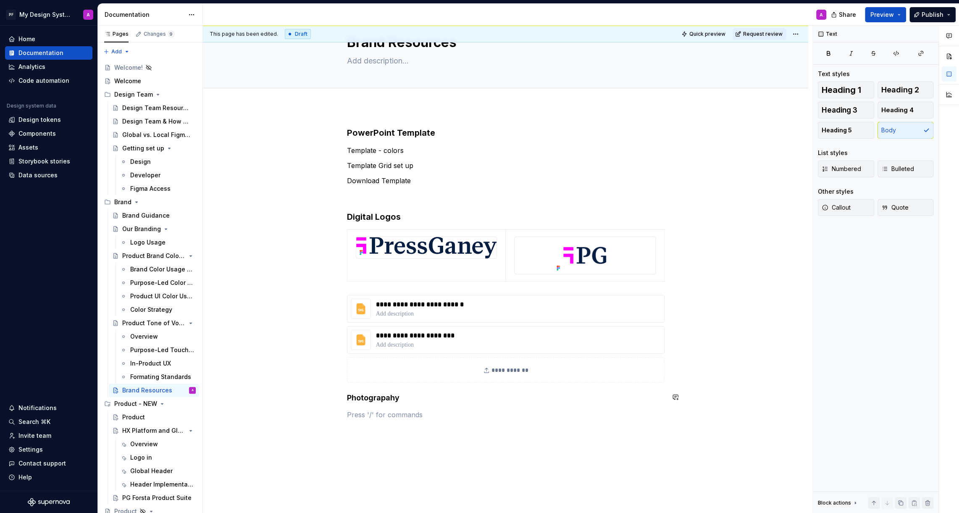
scroll to position [40, 0]
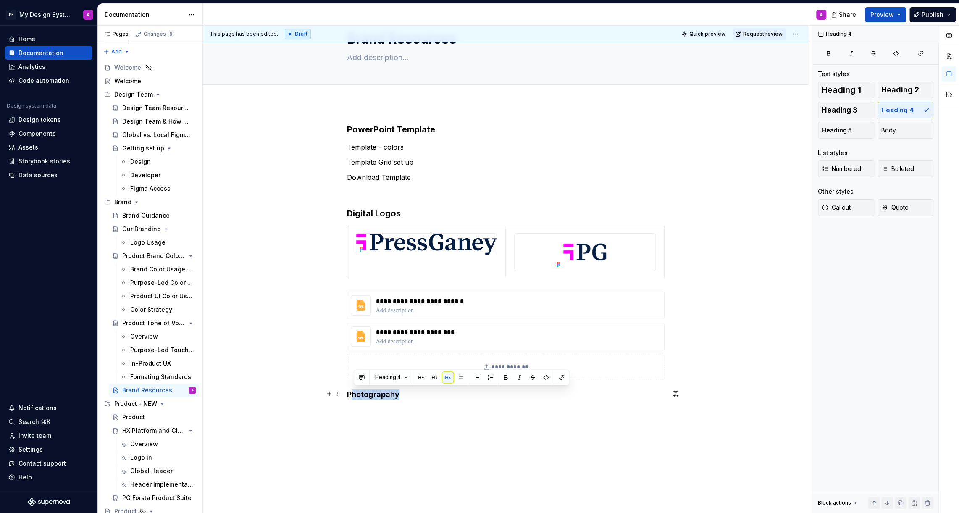
drag, startPoint x: 408, startPoint y: 393, endPoint x: 352, endPoint y: 393, distance: 55.5
click at [352, 393] on h4 "Photograpahy" at bounding box center [506, 394] width 318 height 10
click at [375, 395] on h4 "Photograpahy" at bounding box center [506, 394] width 318 height 10
click at [386, 393] on h4 "Photograpahy" at bounding box center [506, 394] width 318 height 10
click at [415, 402] on div "**********" at bounding box center [506, 270] width 318 height 293
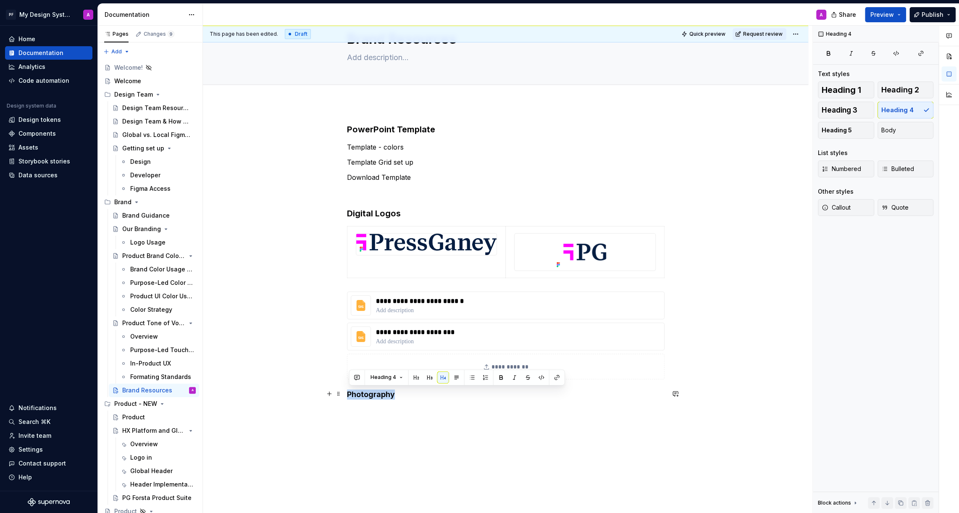
drag, startPoint x: 403, startPoint y: 393, endPoint x: 349, endPoint y: 392, distance: 54.2
click at [349, 392] on h4 "Photography" at bounding box center [506, 394] width 318 height 10
click at [429, 378] on button "button" at bounding box center [430, 377] width 12 height 12
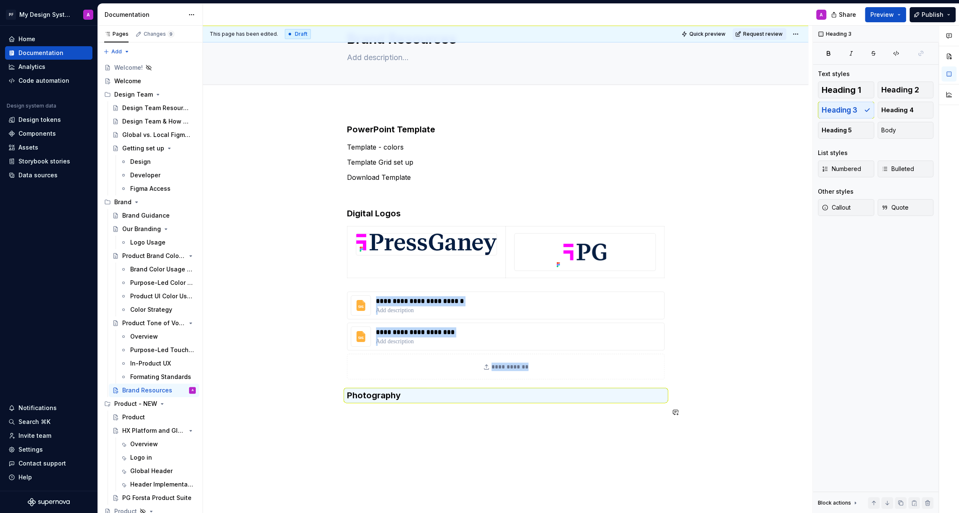
click at [429, 444] on div "**********" at bounding box center [505, 342] width 605 height 479
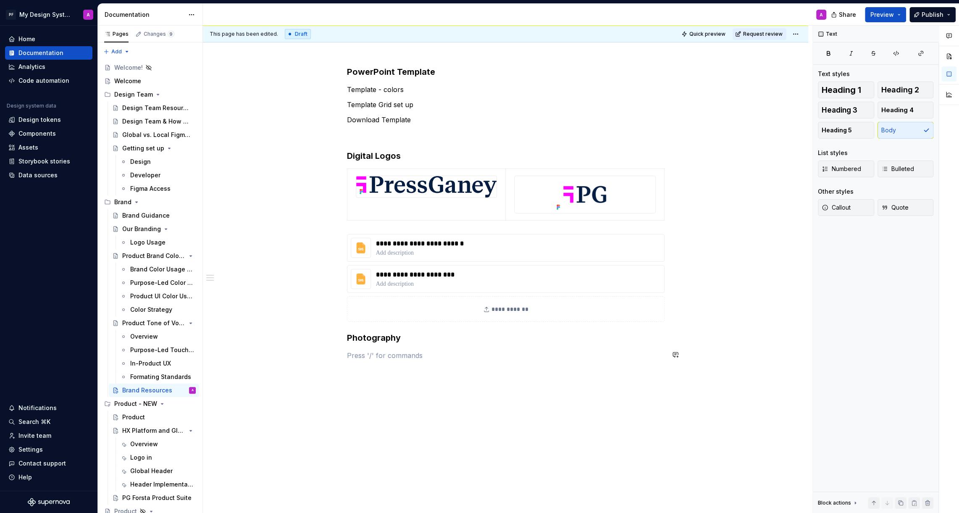
scroll to position [108, 0]
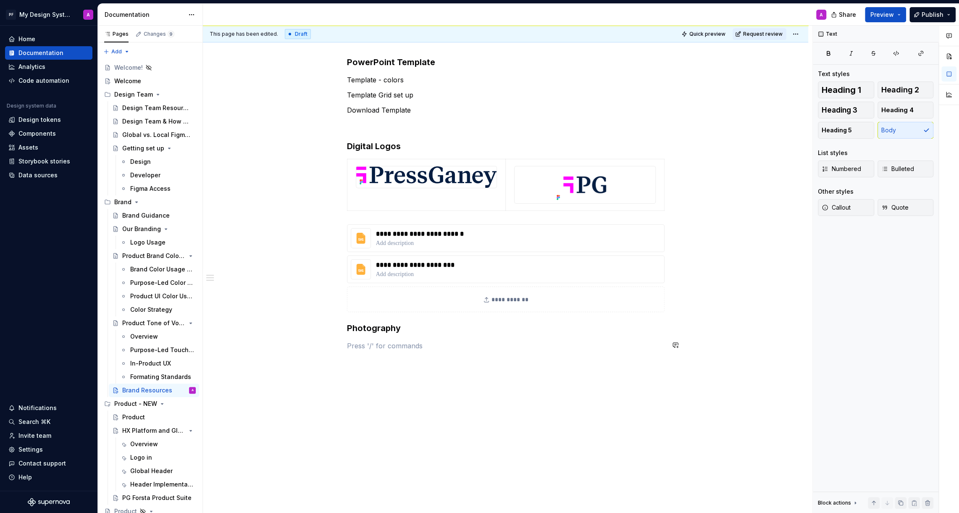
click at [416, 346] on p at bounding box center [506, 346] width 318 height 10
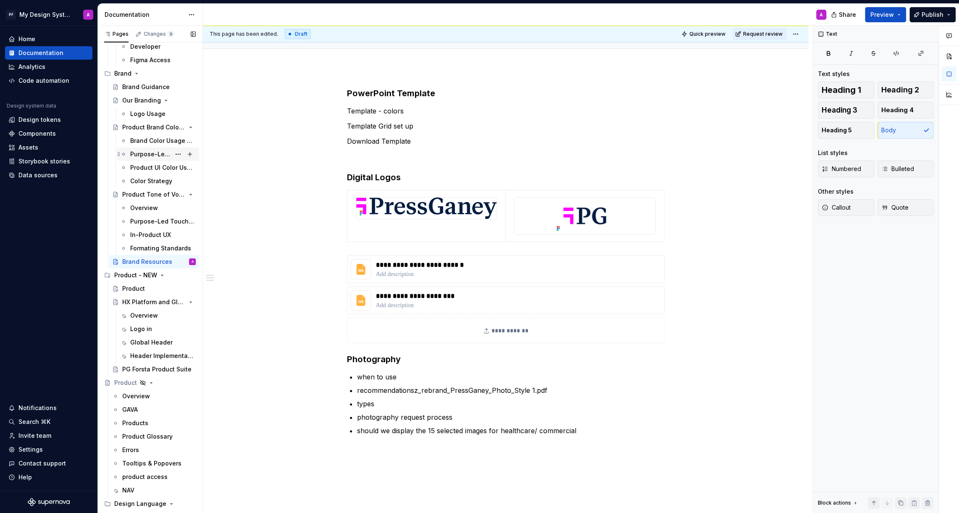
scroll to position [145, 0]
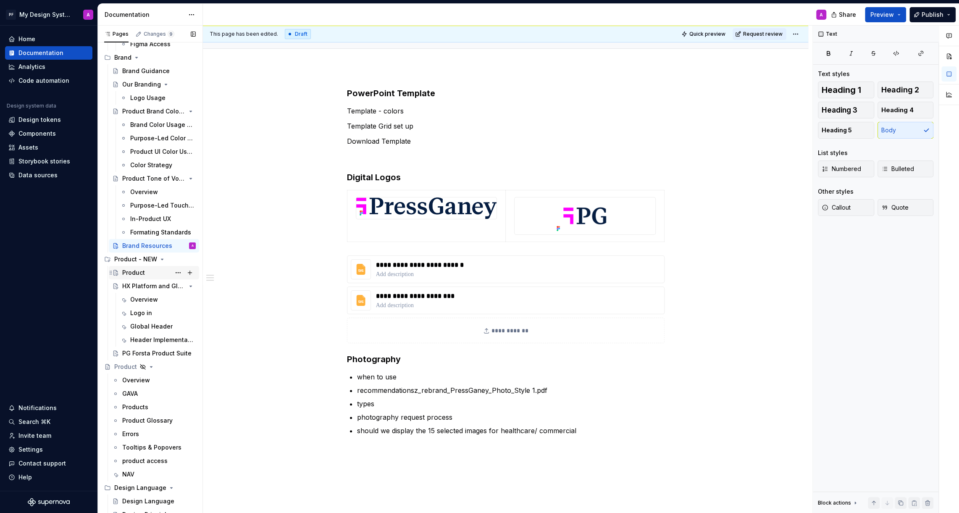
click at [145, 272] on div "Product" at bounding box center [159, 273] width 74 height 12
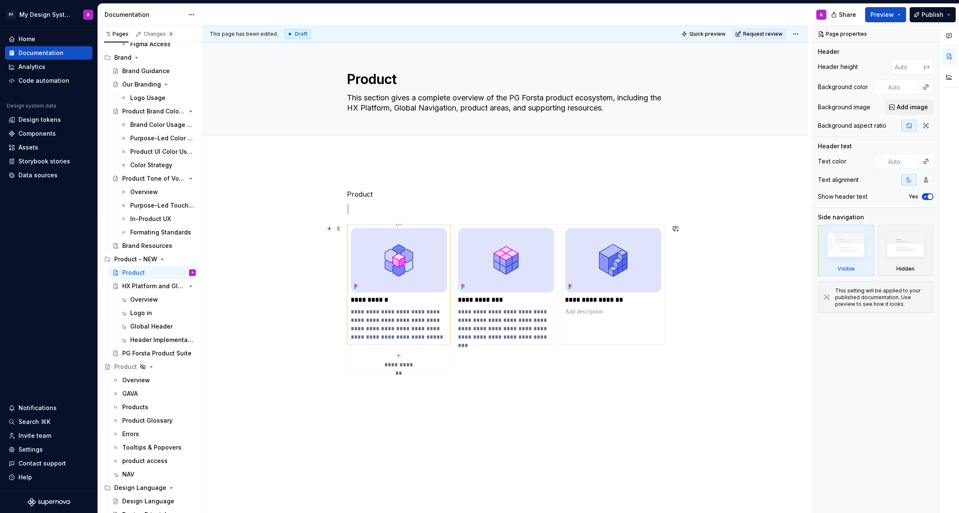
click at [399, 273] on img at bounding box center [399, 260] width 96 height 64
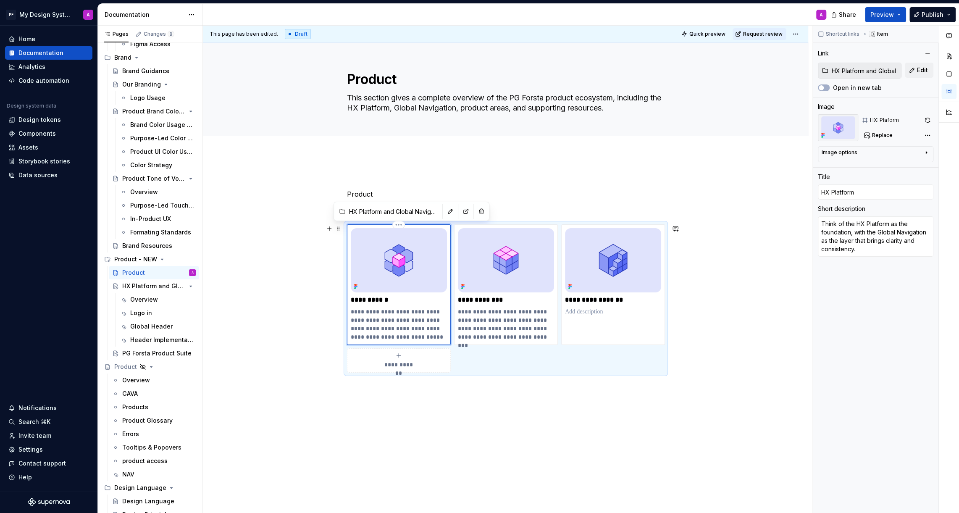
click at [399, 273] on img at bounding box center [399, 260] width 96 height 64
click at [153, 287] on div "HX Platform and Global Navigation" at bounding box center [142, 286] width 40 height 8
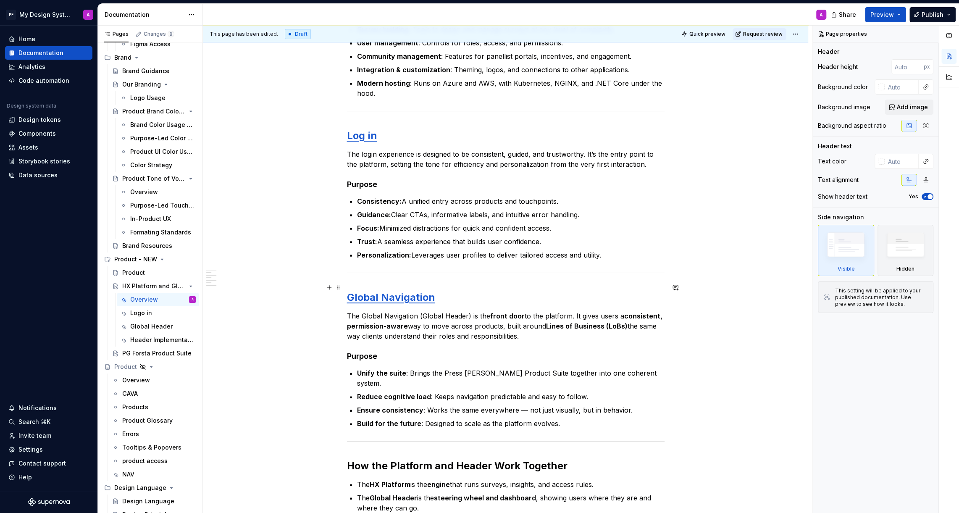
scroll to position [312, 0]
click at [883, 18] on span "Preview" at bounding box center [882, 15] width 24 height 8
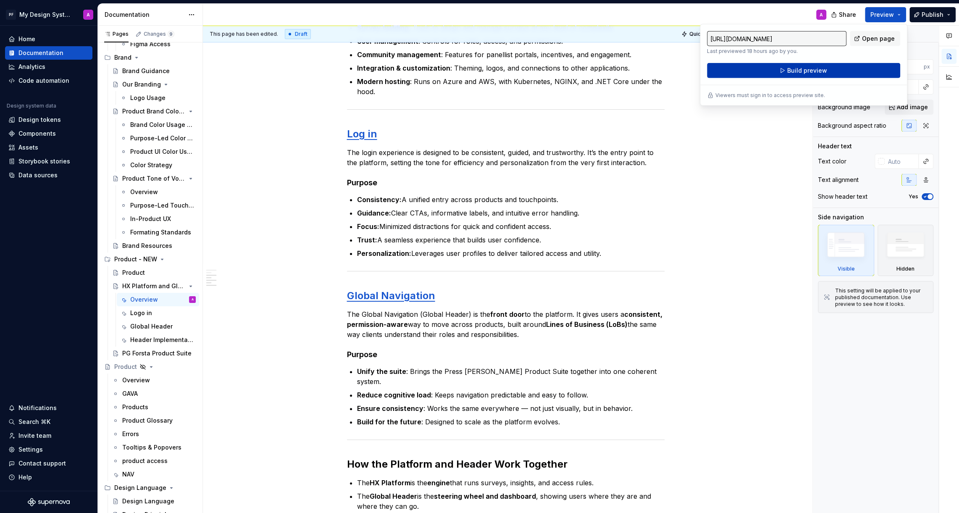
click at [823, 73] on span "Build preview" at bounding box center [807, 70] width 40 height 8
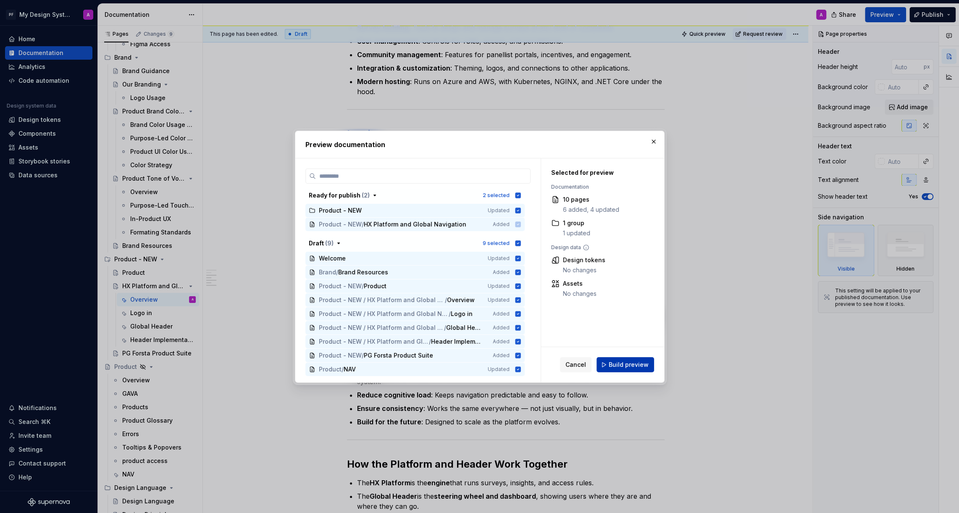
click at [617, 371] on button "Build preview" at bounding box center [626, 364] width 58 height 15
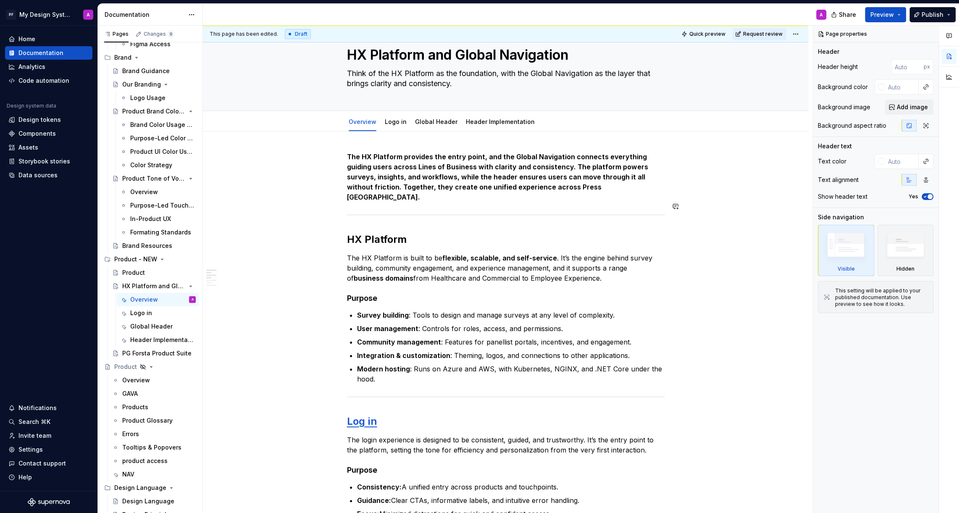
scroll to position [0, 0]
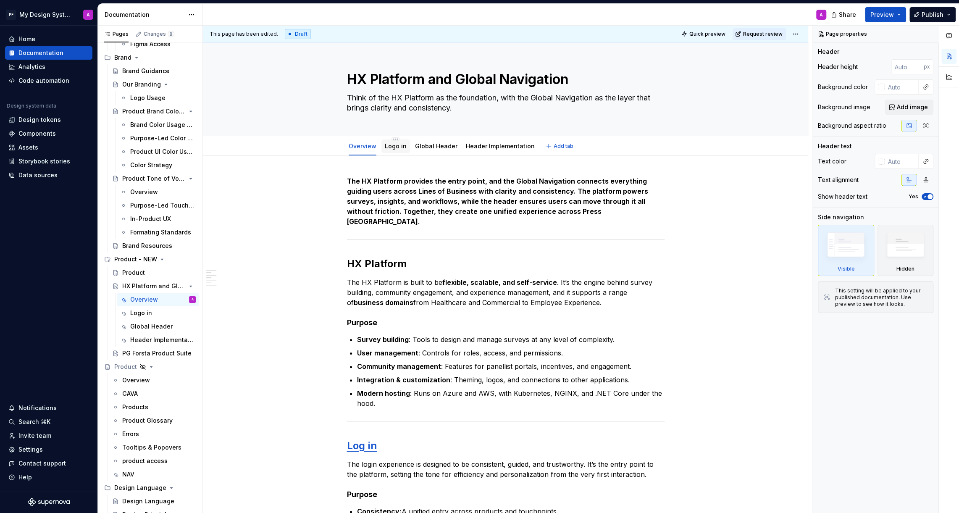
click at [400, 149] on link "Logo in" at bounding box center [396, 145] width 22 height 7
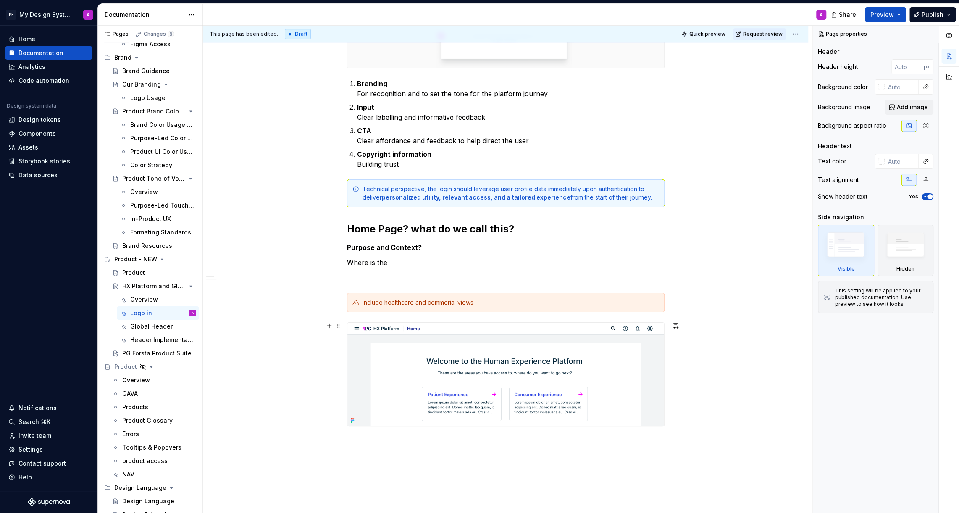
scroll to position [556, 0]
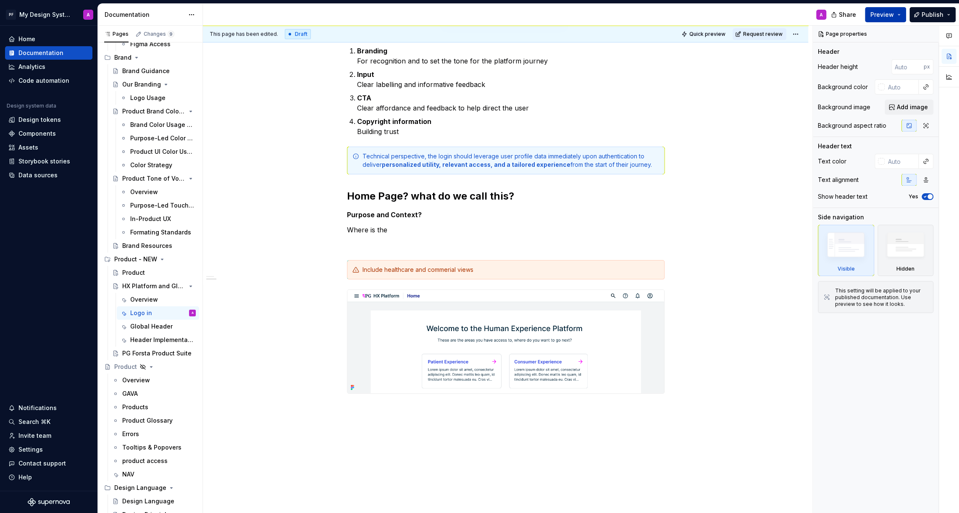
click at [878, 15] on span "Preview" at bounding box center [882, 15] width 24 height 8
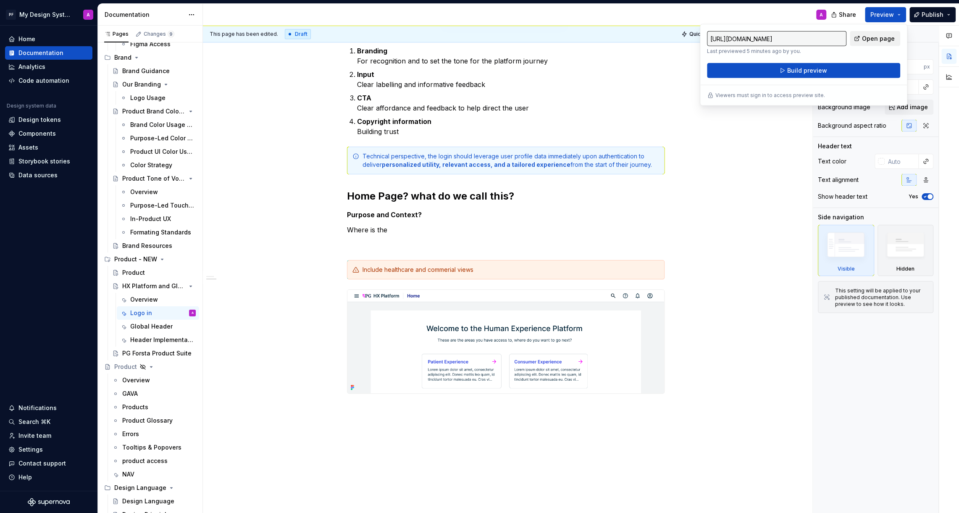
click at [874, 36] on span "Open page" at bounding box center [878, 38] width 33 height 8
type textarea "*"
